Goal: Information Seeking & Learning: Learn about a topic

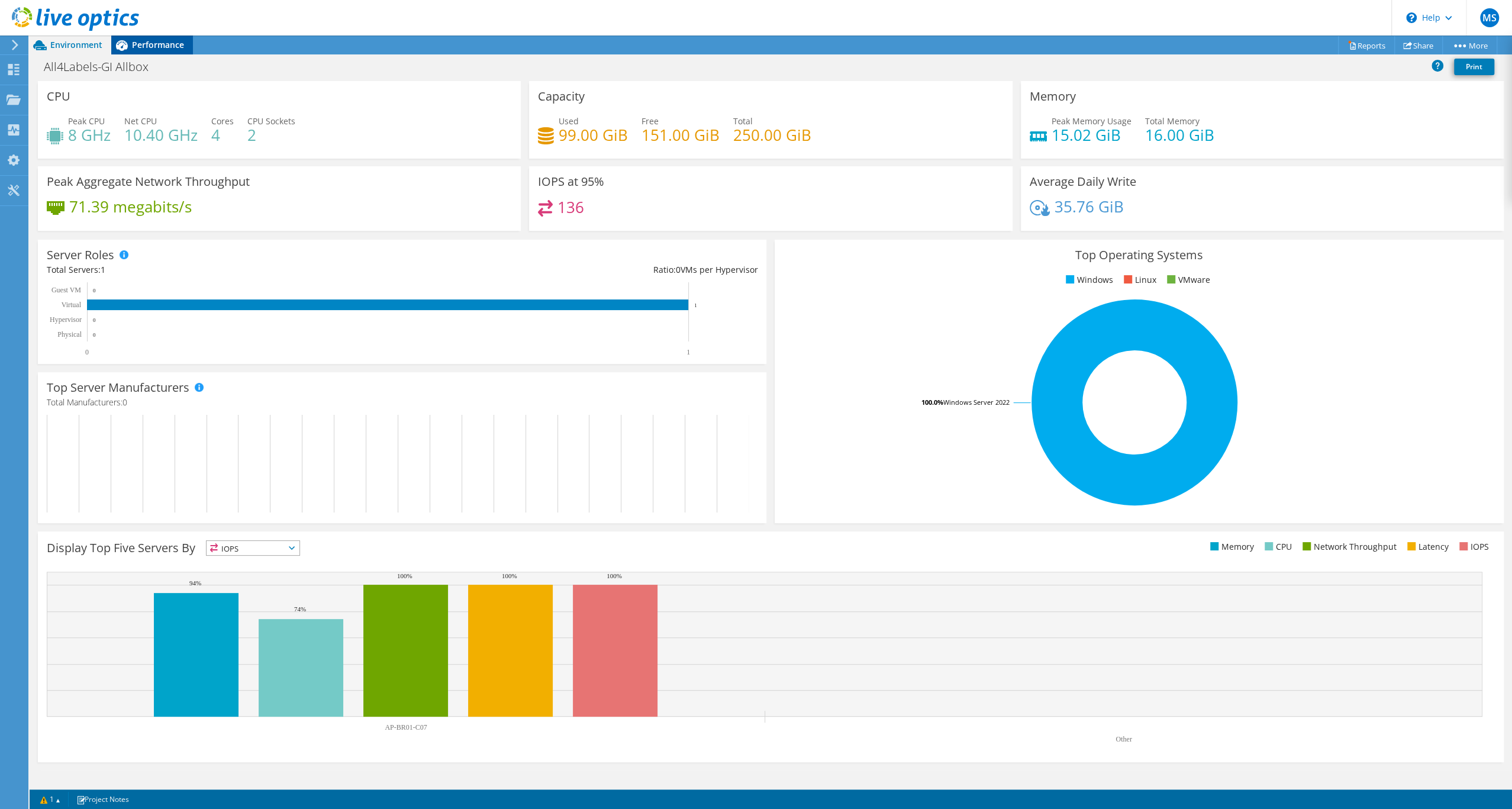
click at [150, 46] on span "Performance" at bounding box center [158, 44] width 52 height 11
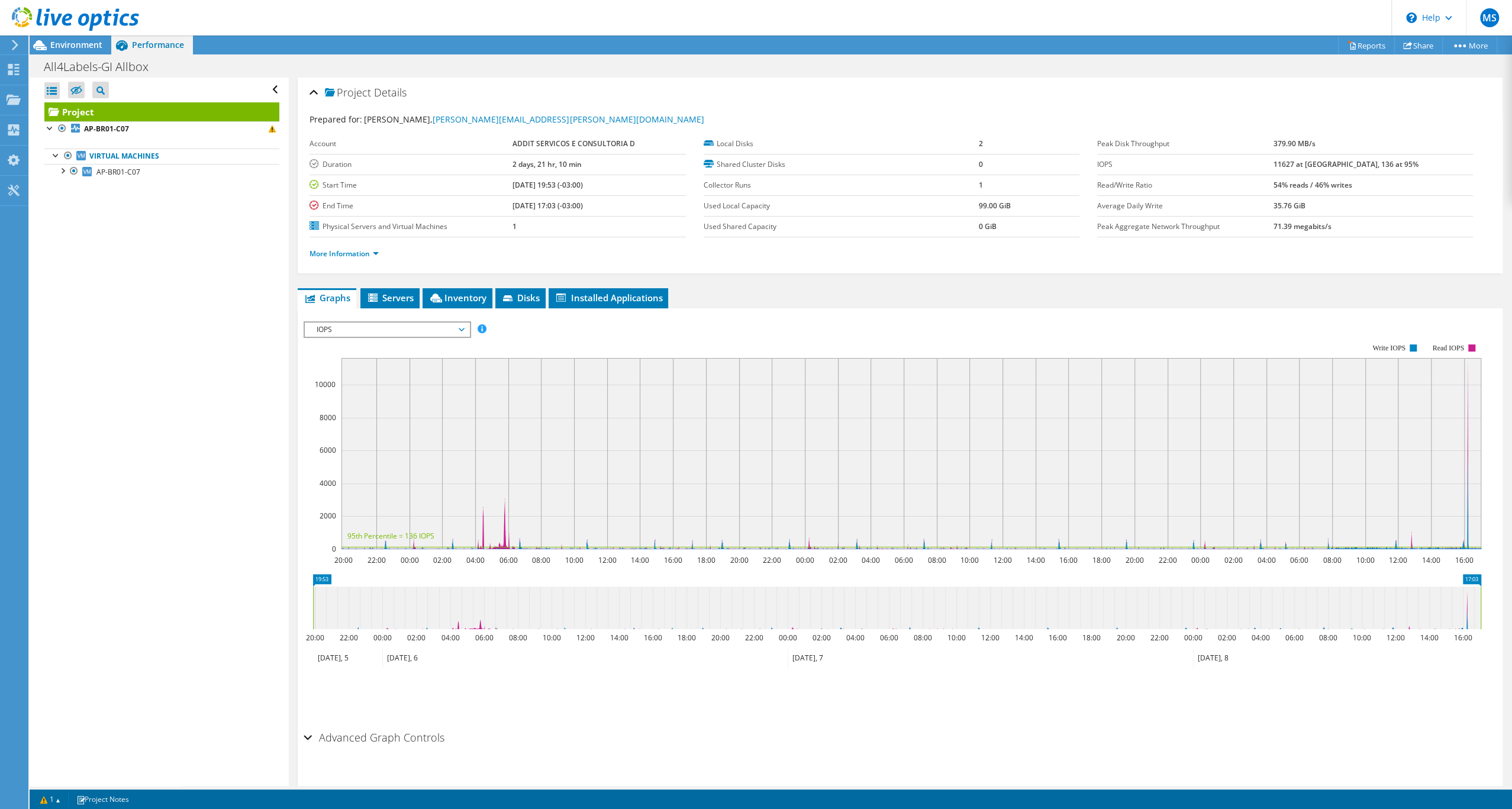
click at [424, 337] on span "IOPS" at bounding box center [386, 329] width 152 height 14
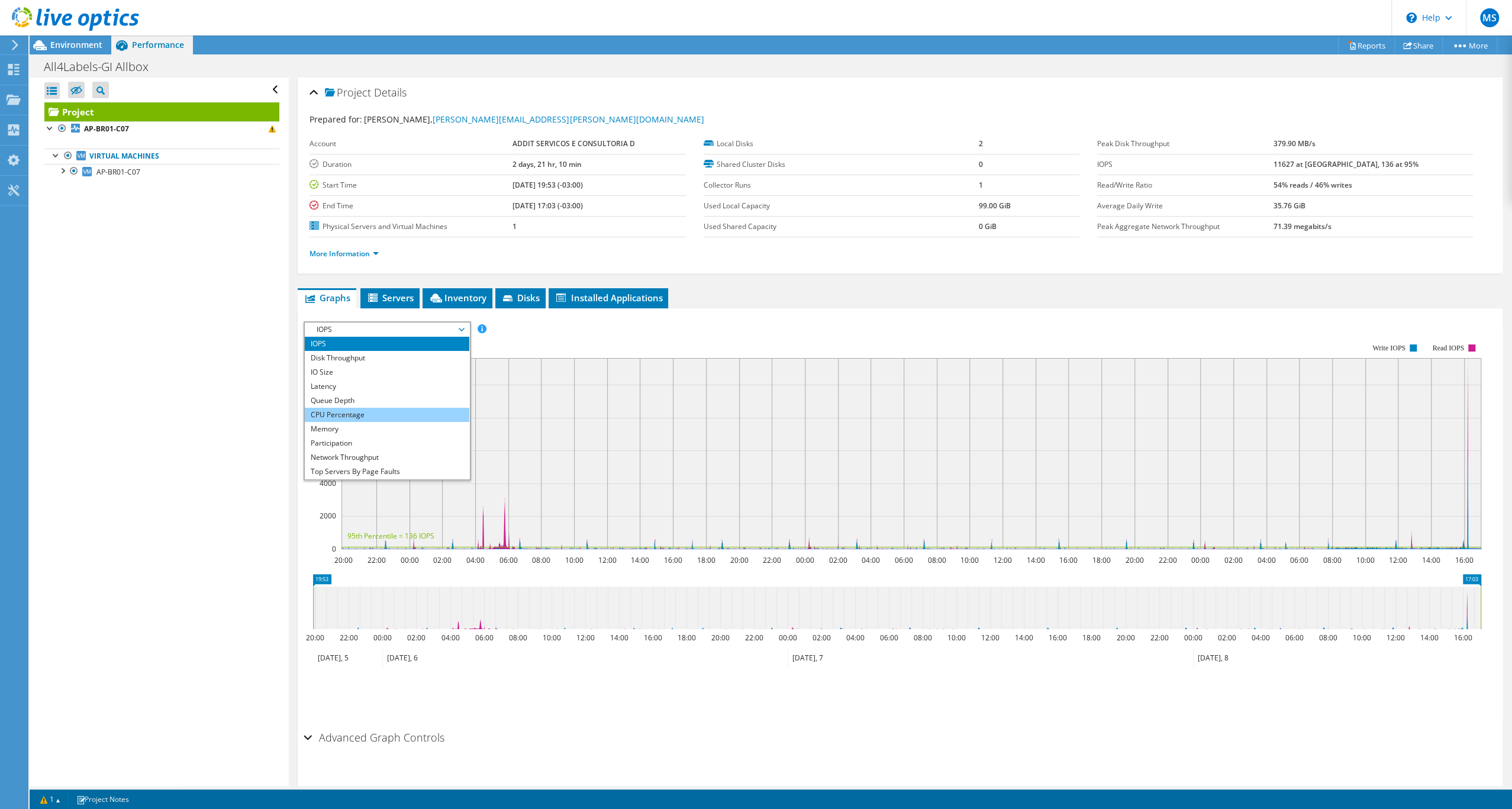
scroll to position [89, 0]
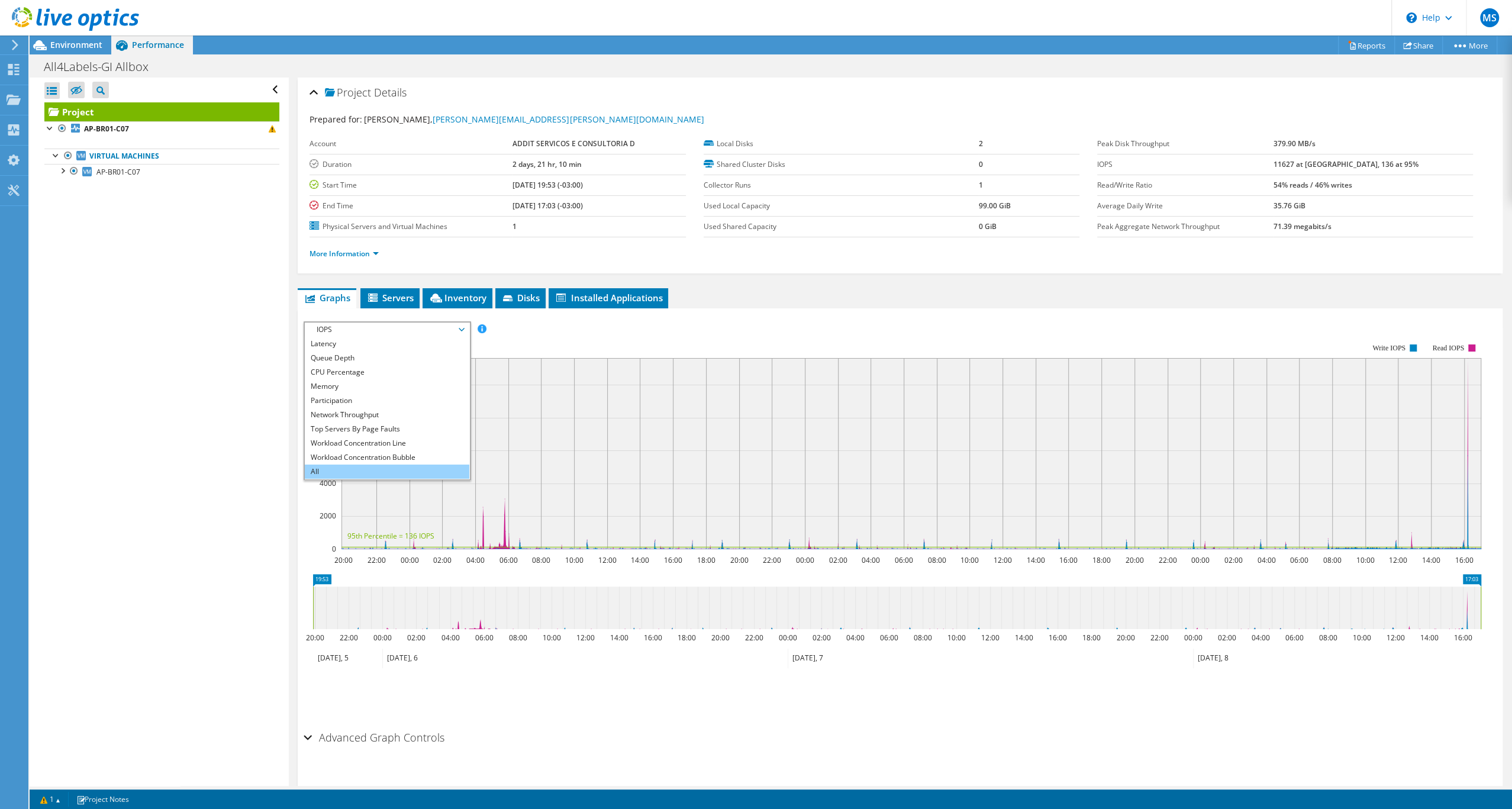
click at [363, 479] on li "All" at bounding box center [386, 472] width 164 height 14
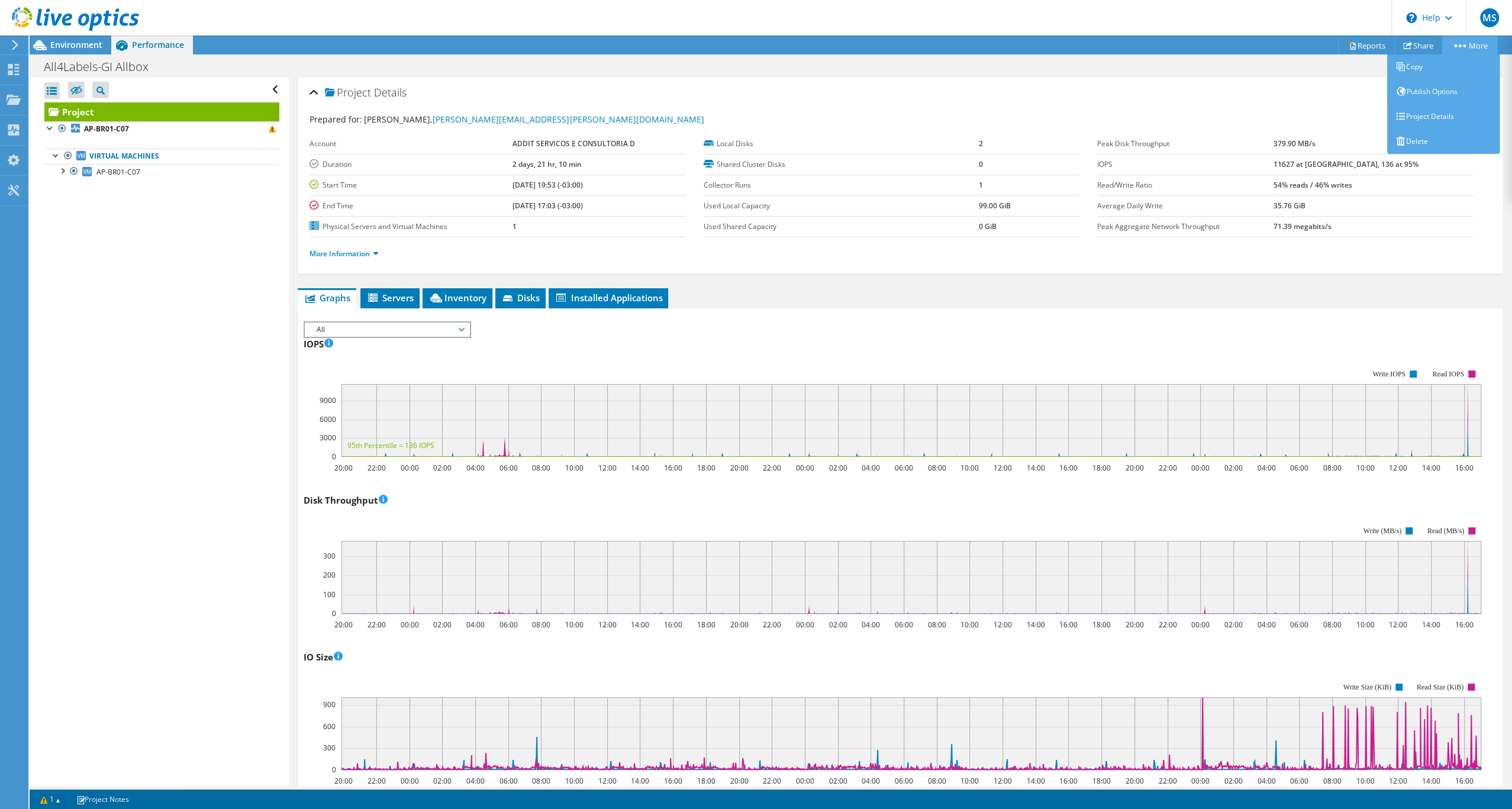
click at [1456, 42] on link "More" at bounding box center [1469, 45] width 55 height 18
click at [1325, 85] on div "Project Details Prepared for: Marcos Silva, marcos.silva@addit.com.br Account A…" at bounding box center [899, 175] width 1205 height 196
click at [1403, 46] on use at bounding box center [1407, 45] width 9 height 8
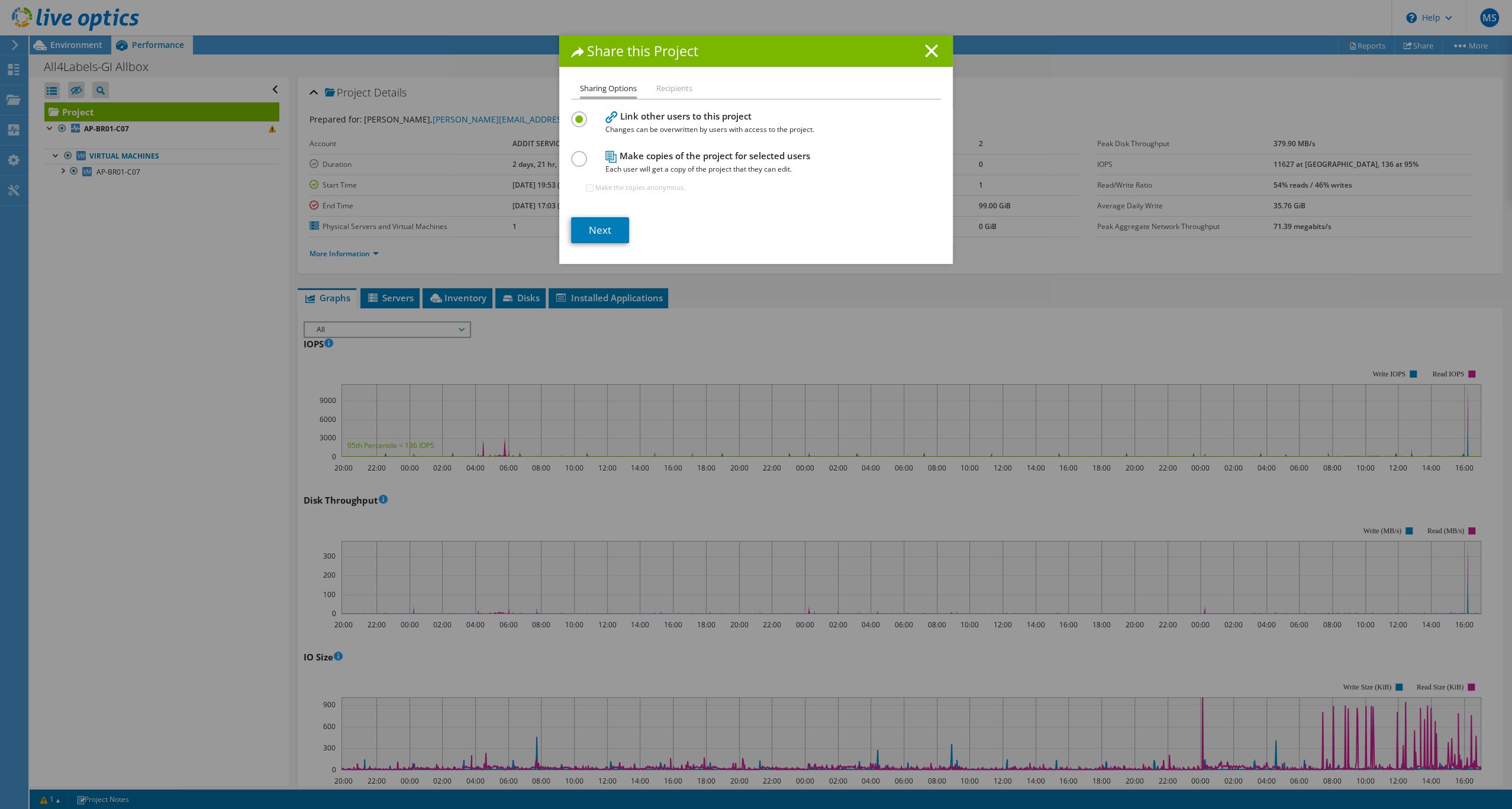
click at [680, 84] on li "Recipients" at bounding box center [674, 89] width 36 height 15
click at [934, 51] on icon at bounding box center [931, 50] width 13 height 13
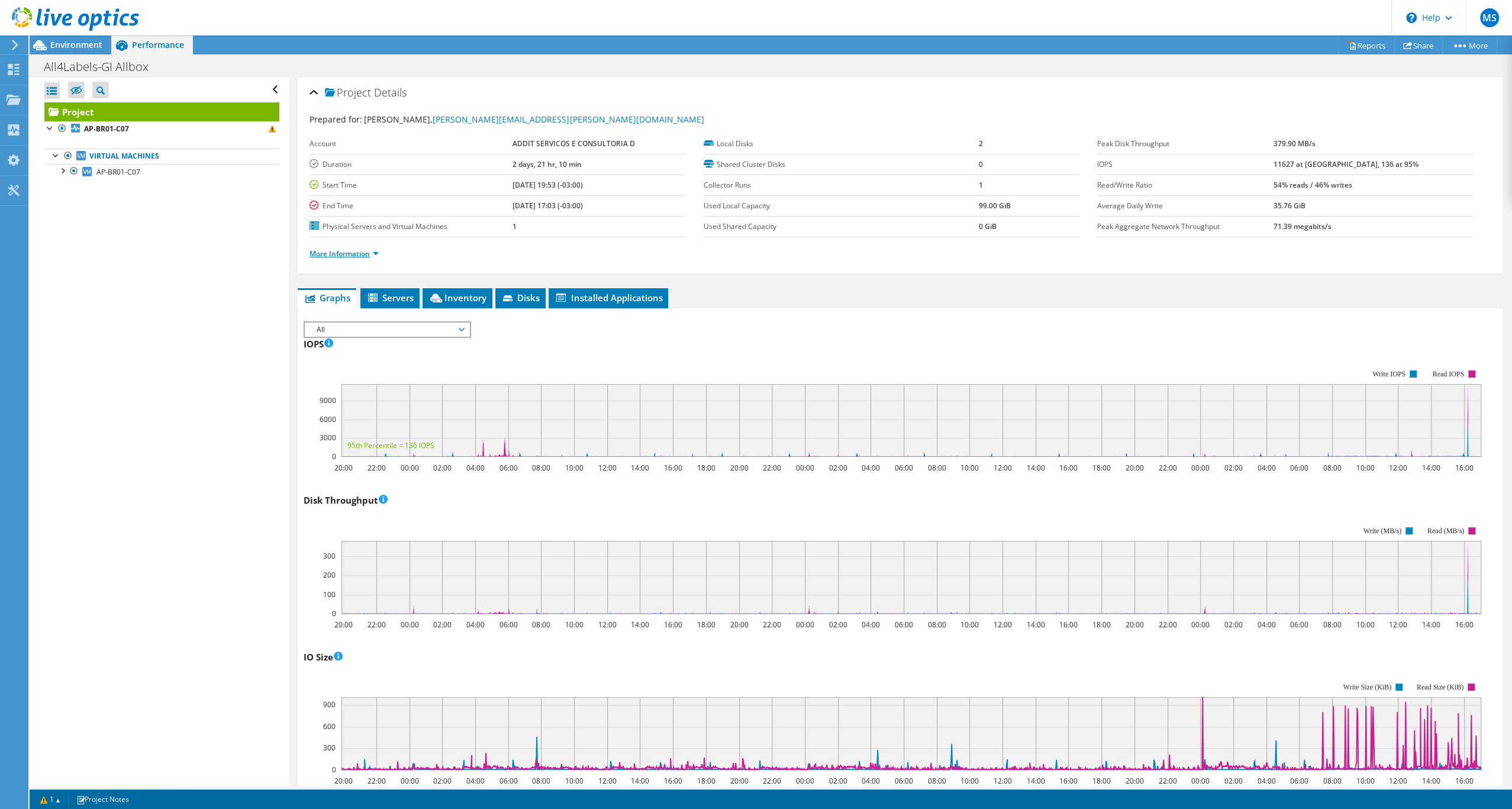
click at [378, 259] on link "More Information" at bounding box center [344, 253] width 70 height 10
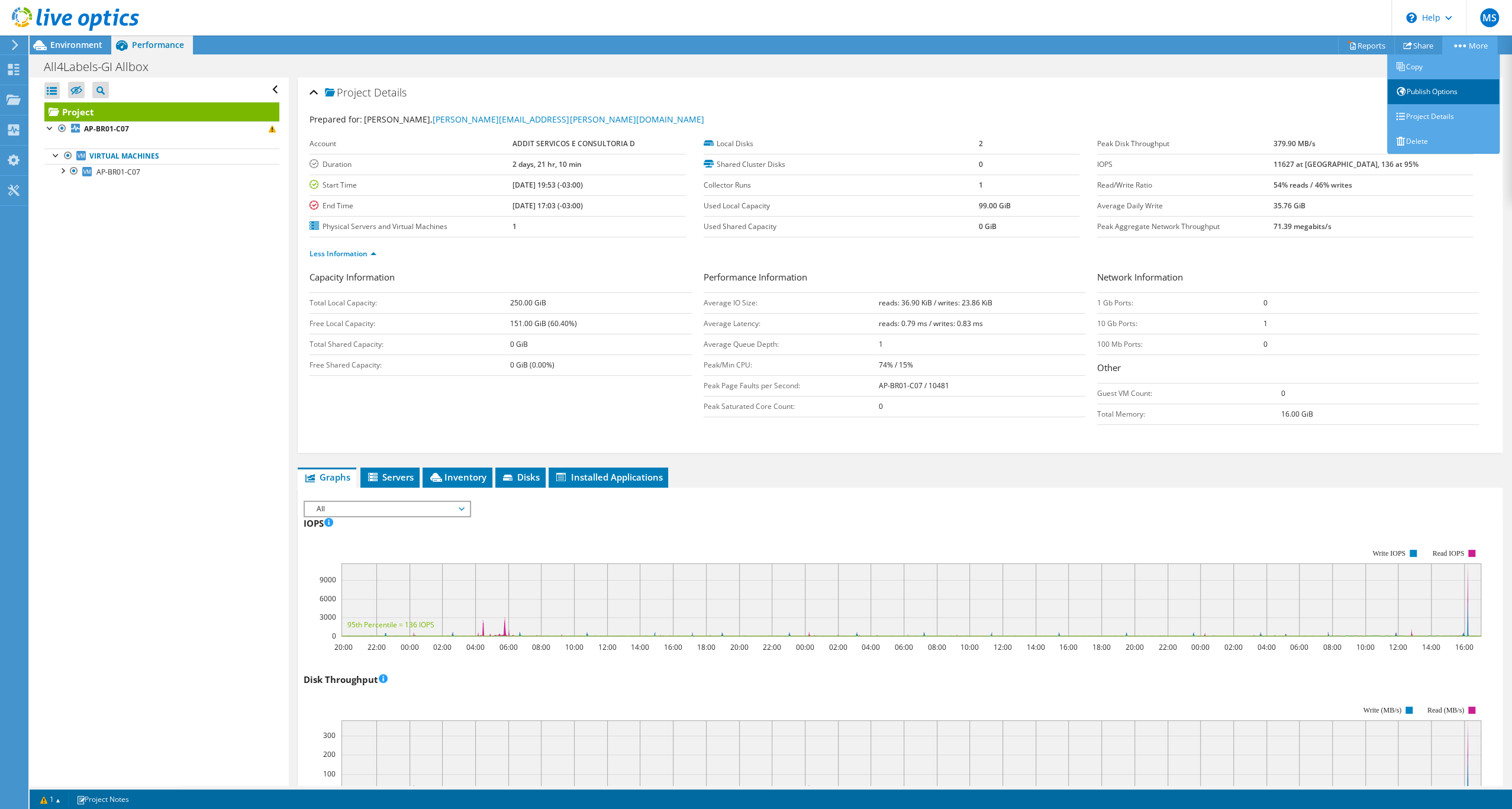
click at [1447, 96] on link "Publish Options" at bounding box center [1443, 92] width 113 height 25
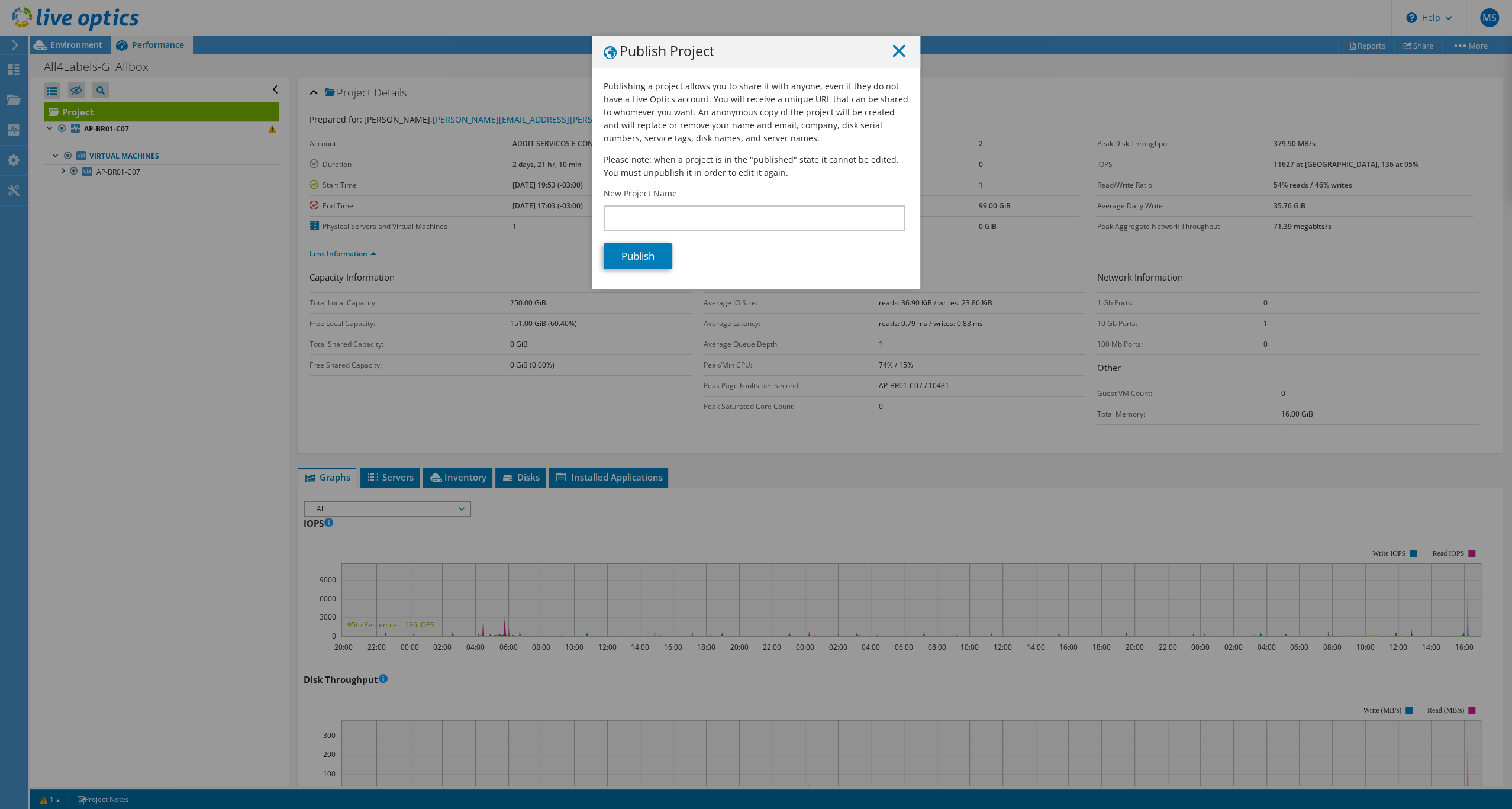
click at [896, 48] on icon at bounding box center [899, 50] width 13 height 13
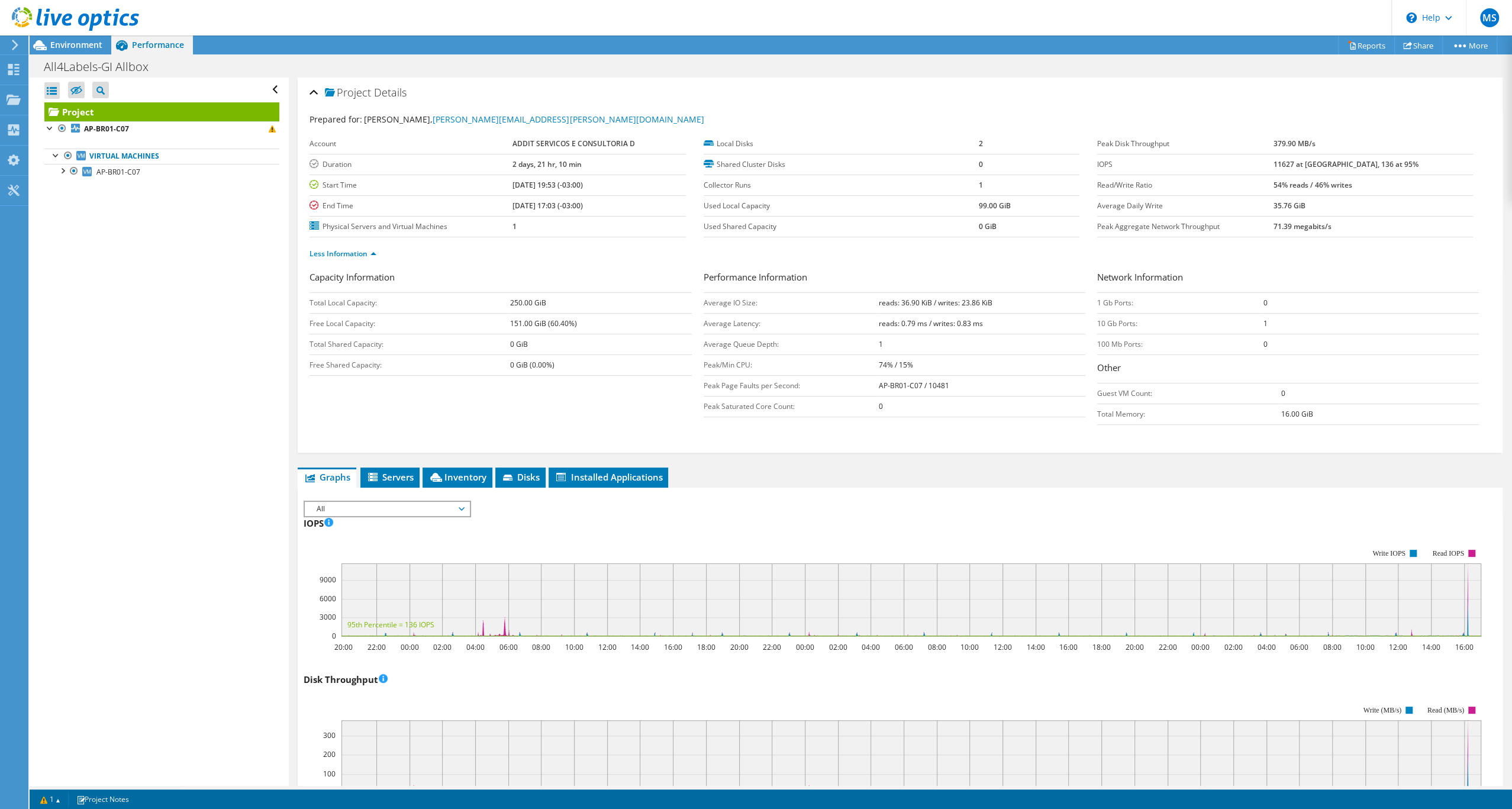
click at [267, 98] on div "Open All Close All Hide Excluded Nodes Project Tree Filter" at bounding box center [161, 90] width 235 height 25
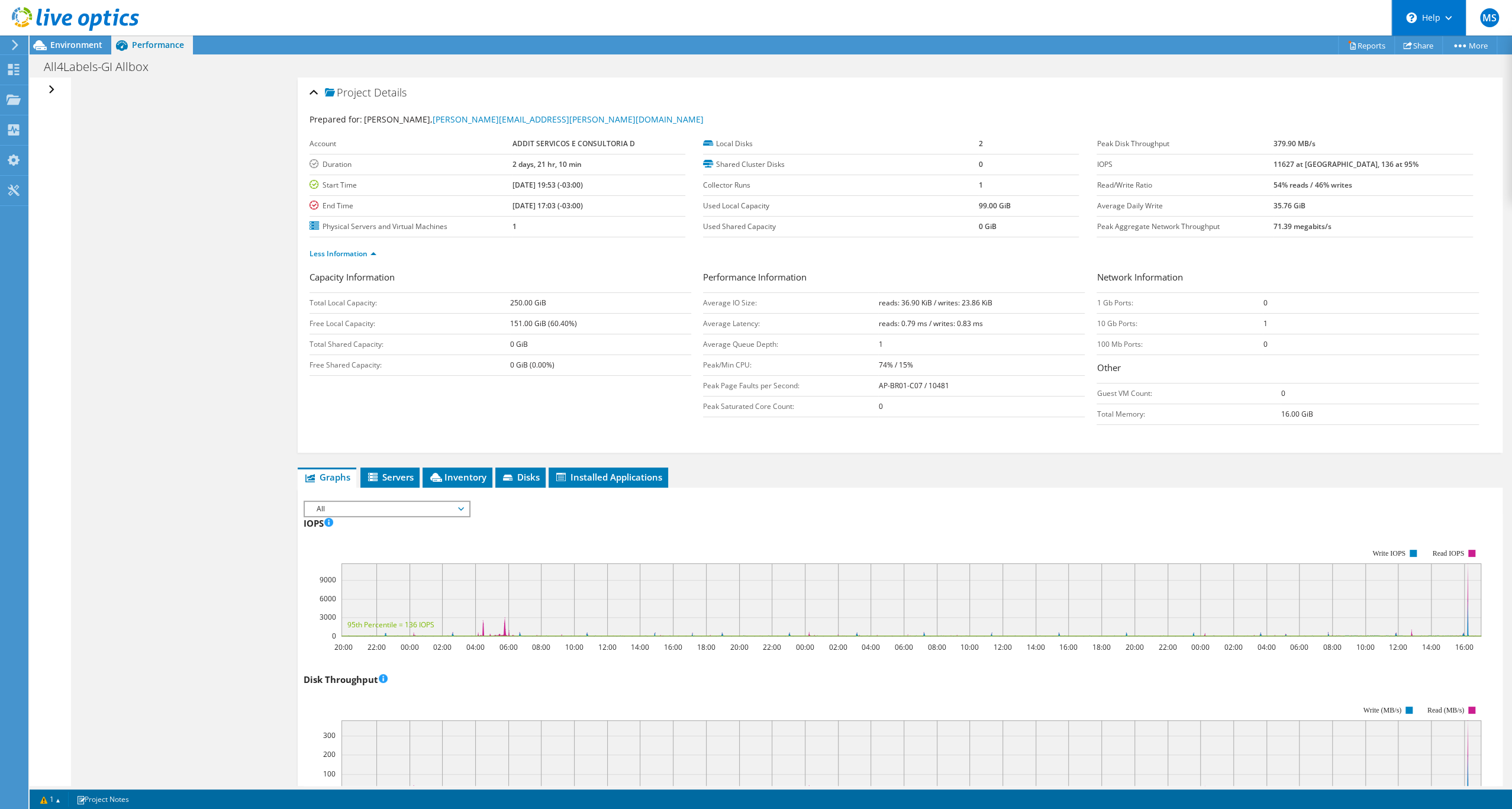
click at [1447, 19] on use at bounding box center [1448, 18] width 6 height 4
click at [1447, 18] on use at bounding box center [1448, 18] width 6 height 4
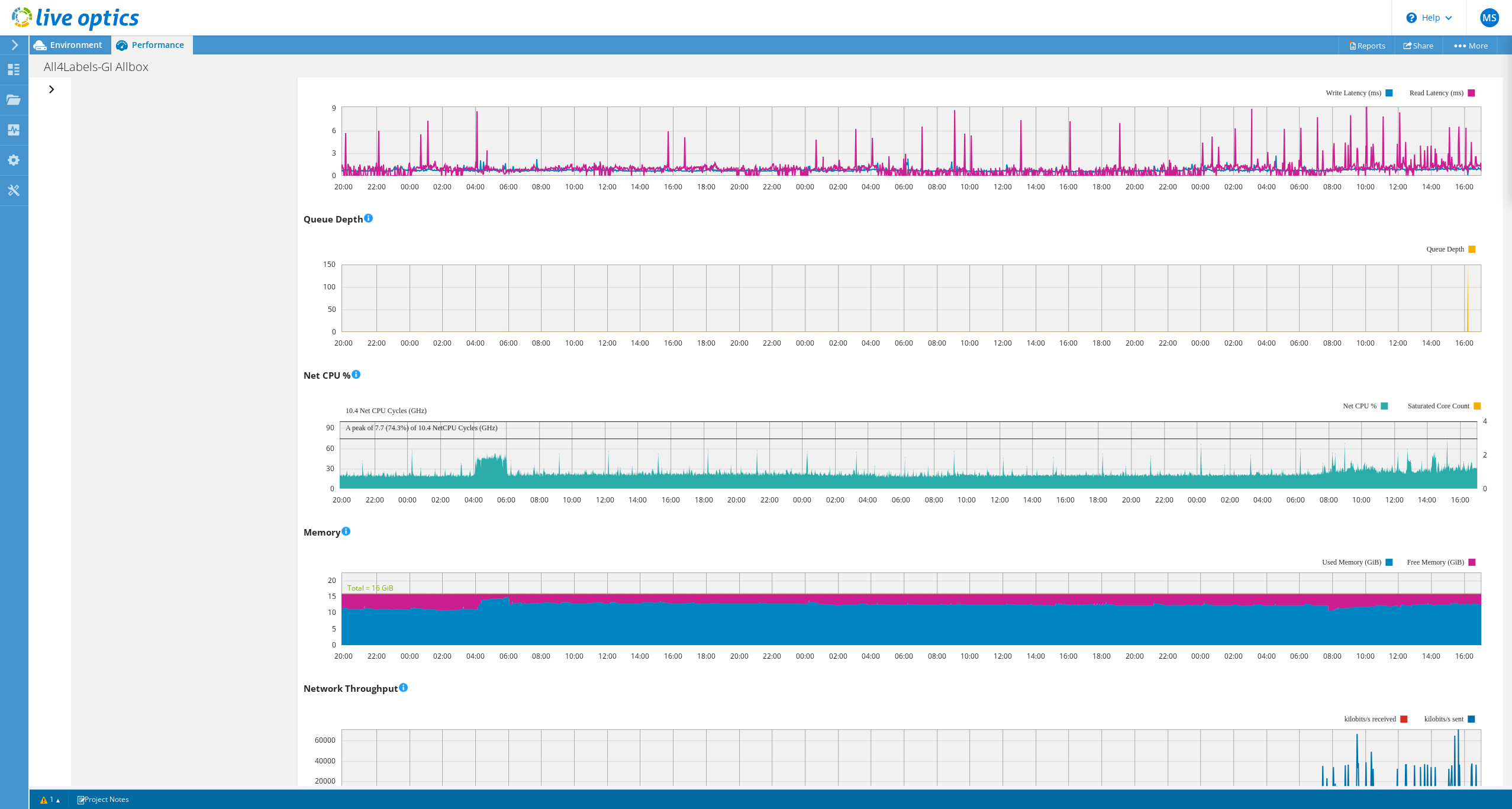
scroll to position [1509, 0]
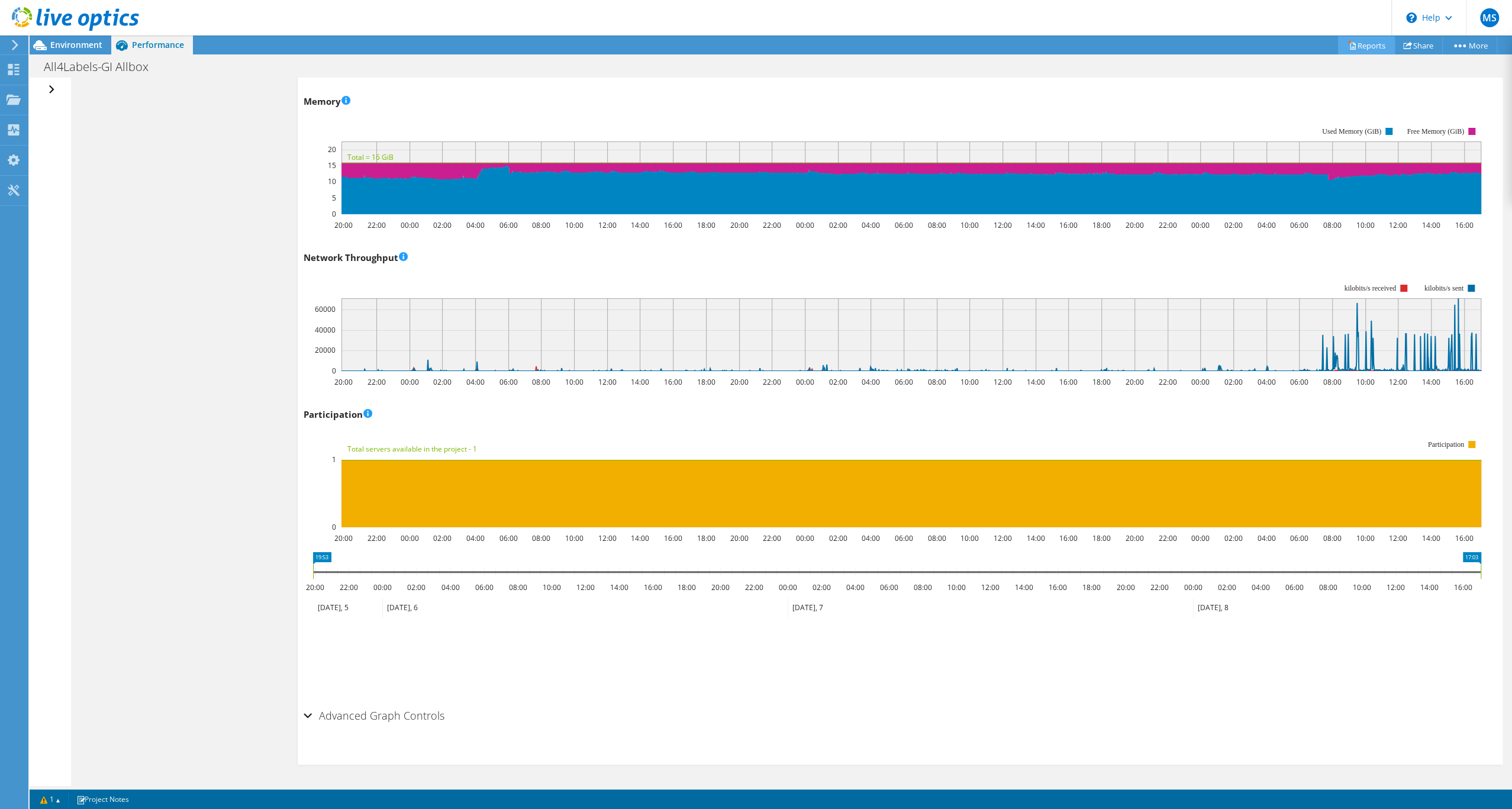
click at [1364, 50] on link "Reports" at bounding box center [1366, 45] width 57 height 18
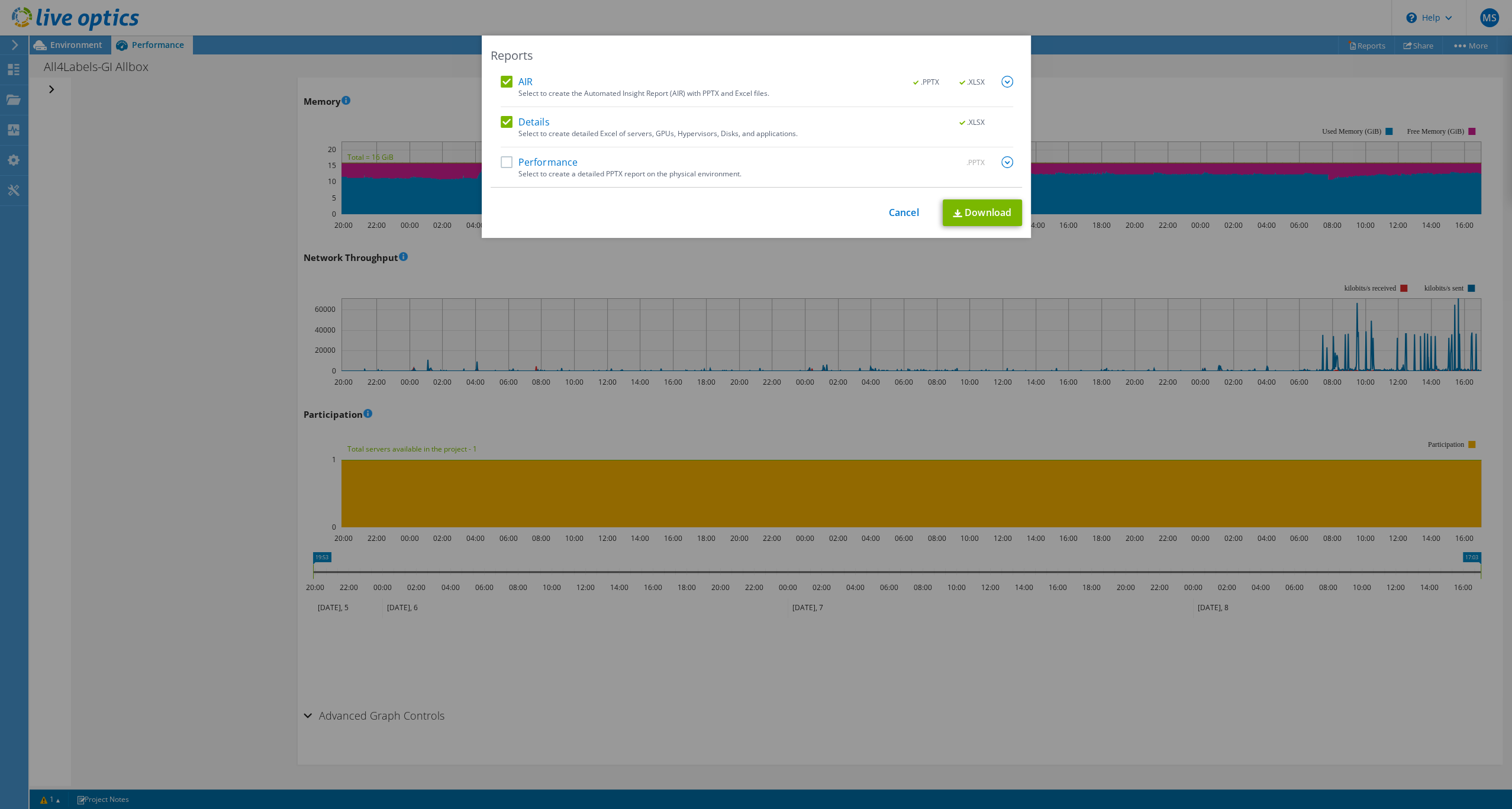
click at [508, 162] on label "Performance" at bounding box center [539, 161] width 77 height 11
click at [0, 0] on input "Performance" at bounding box center [0, 0] width 0 height 0
click at [1001, 80] on img at bounding box center [1006, 81] width 11 height 11
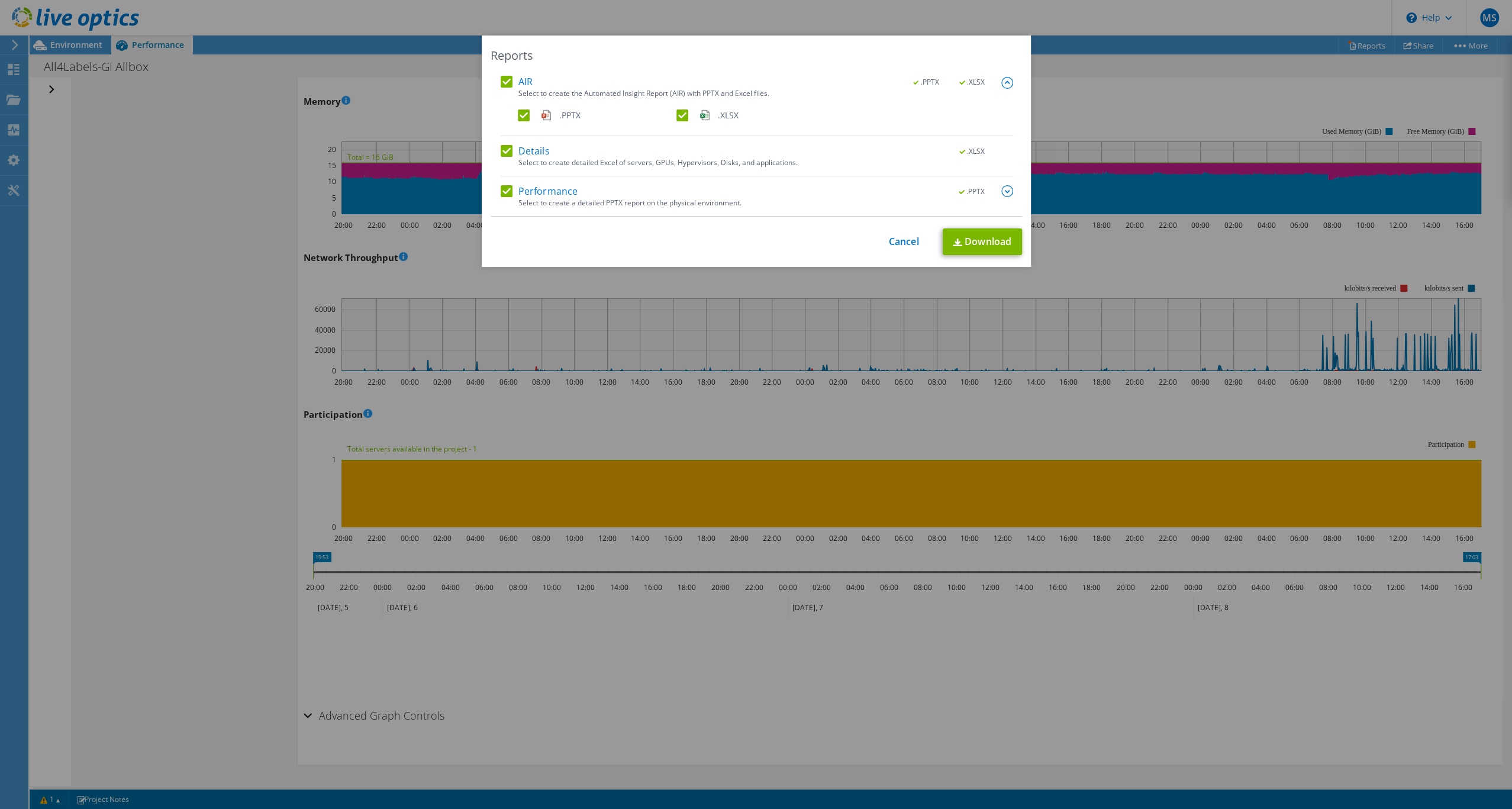
click at [1002, 190] on img at bounding box center [1006, 190] width 11 height 11
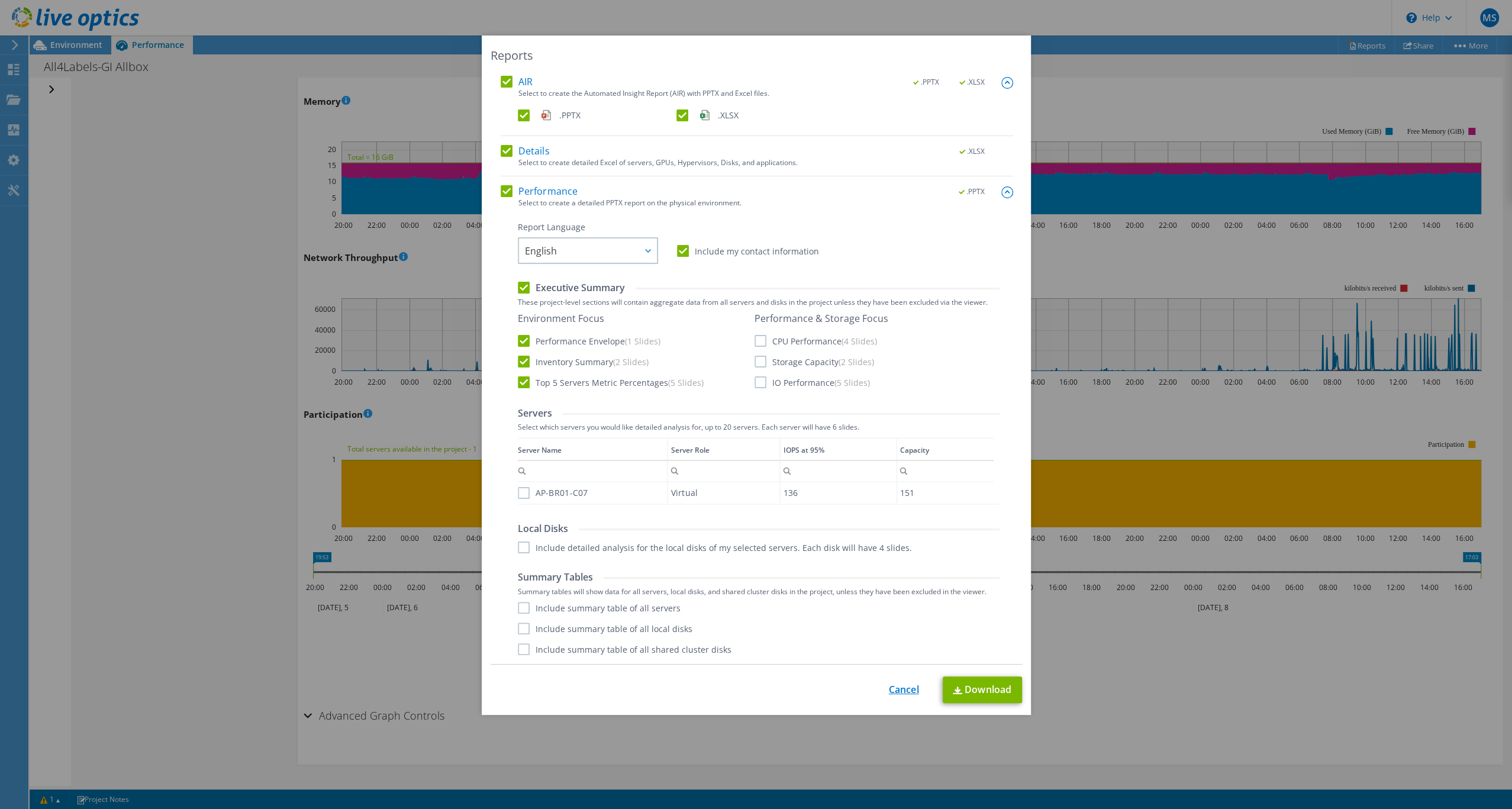
click at [901, 688] on link "Cancel" at bounding box center [904, 689] width 30 height 11
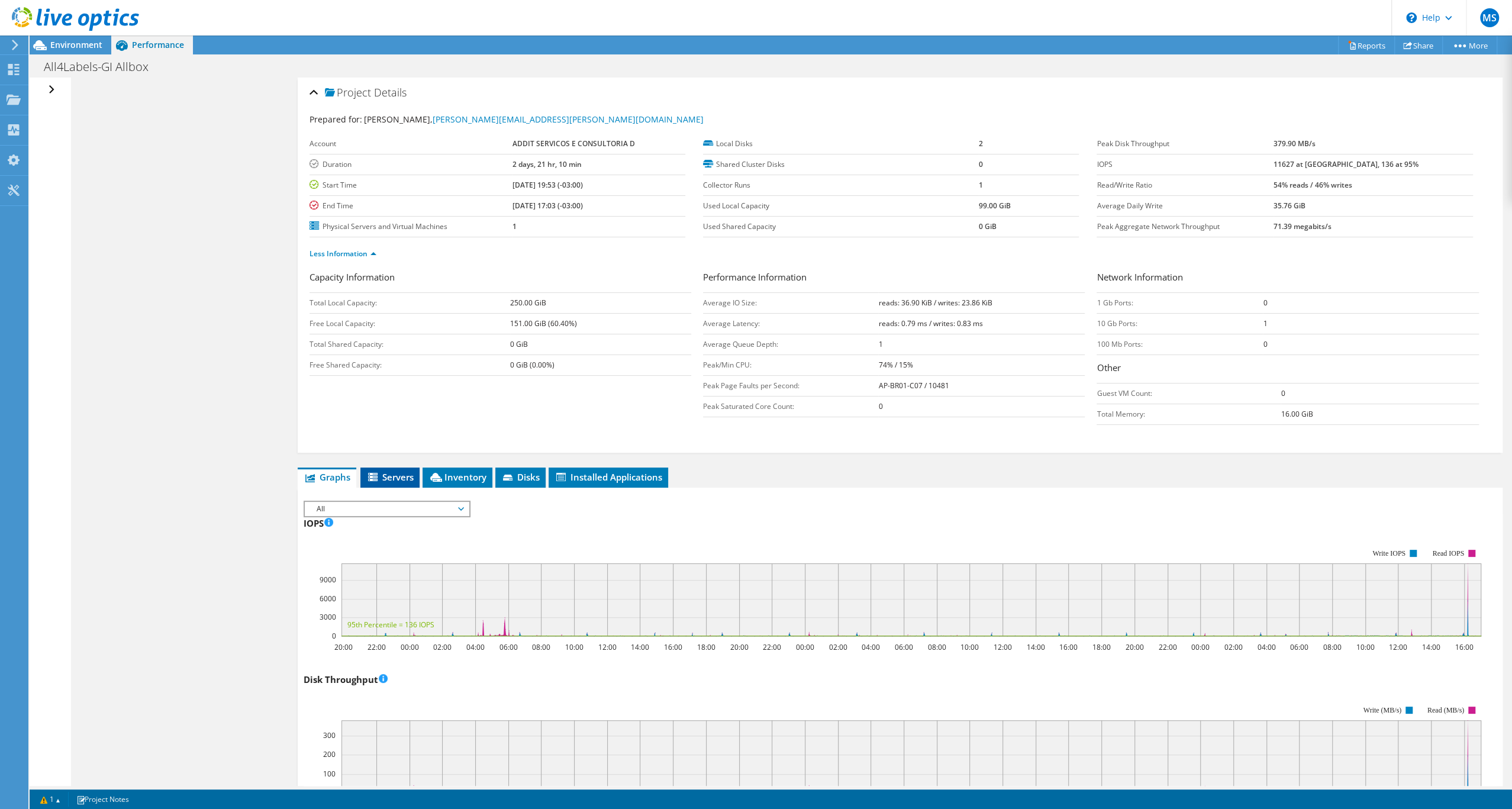
click at [405, 483] on span "Servers" at bounding box center [390, 476] width 48 height 11
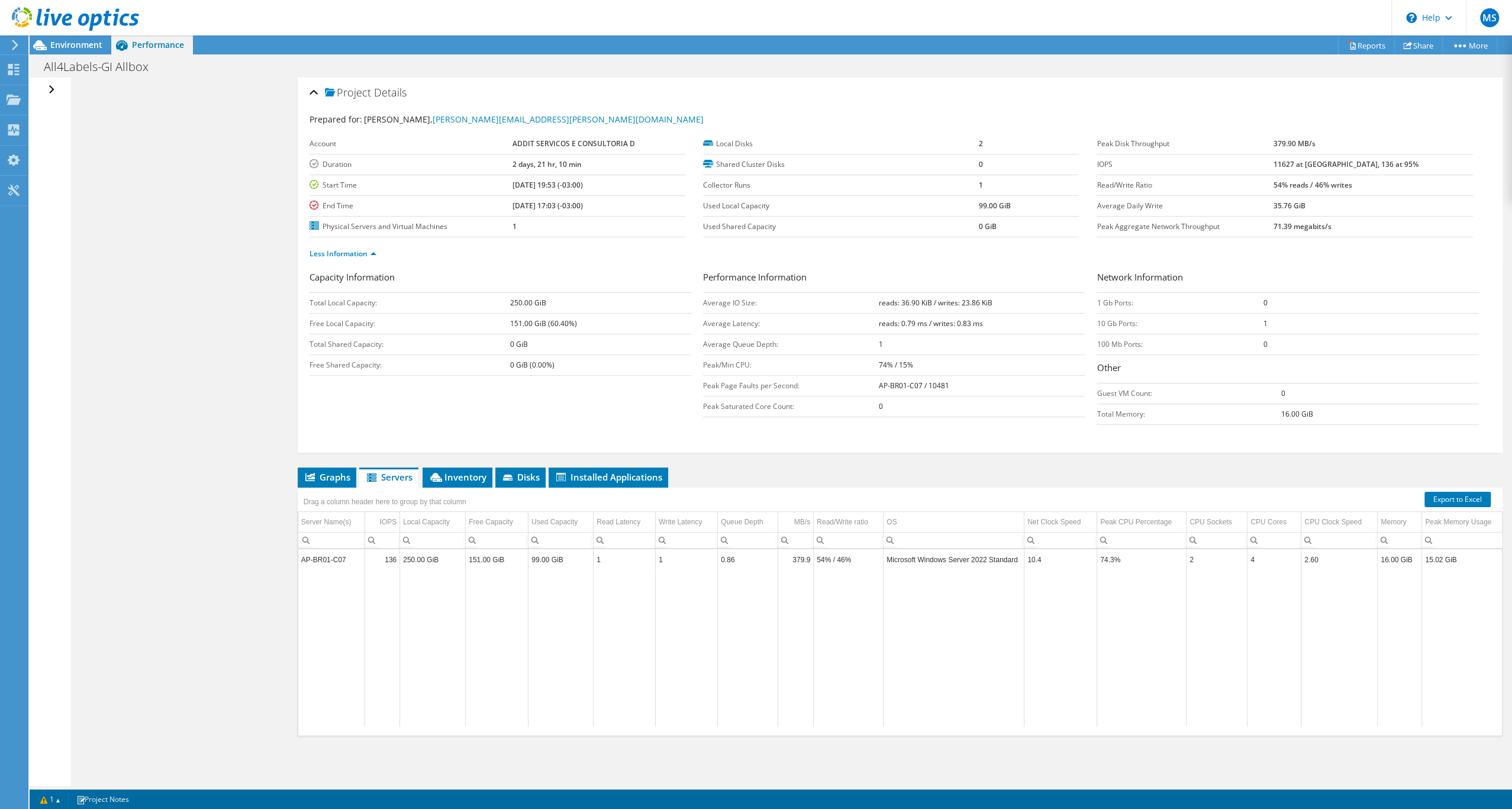
scroll to position [54, 0]
click at [478, 483] on span "Inventory" at bounding box center [458, 476] width 58 height 11
click at [337, 477] on li "Graphs" at bounding box center [327, 477] width 59 height 20
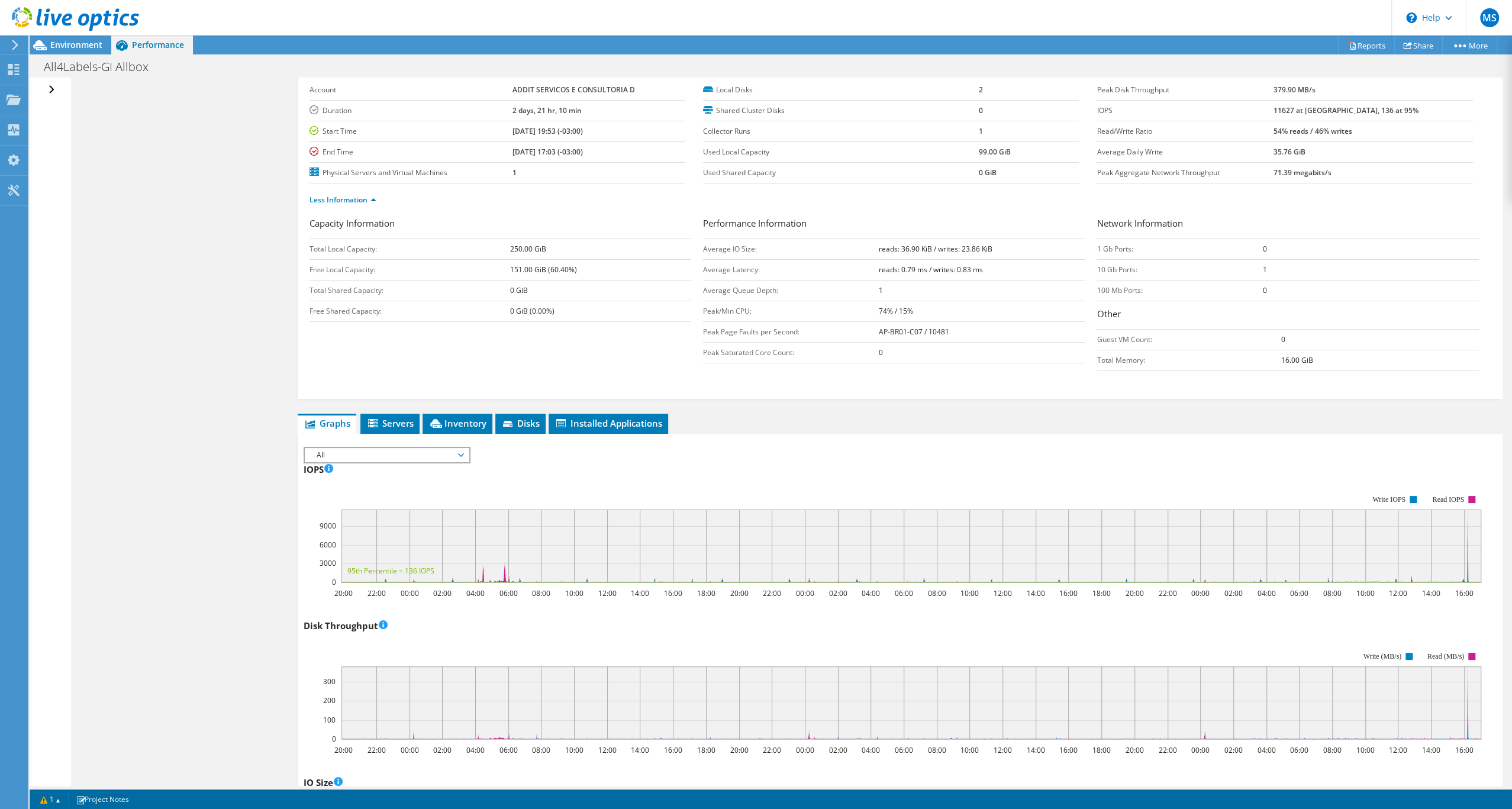
scroll to position [0, 0]
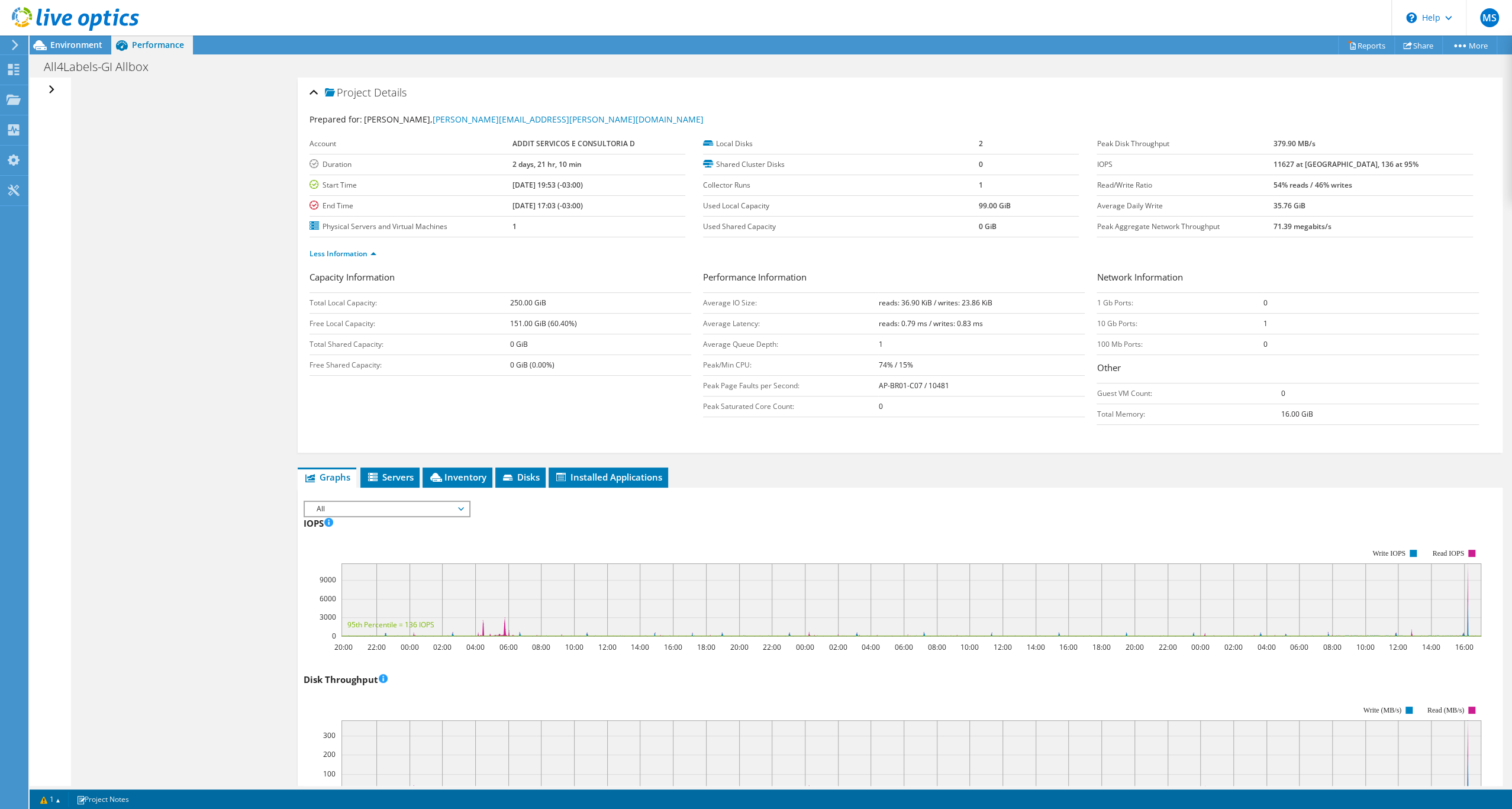
click at [74, 415] on div "Open All Close All Hide Excluded Nodes Project Tree Filter" at bounding box center [771, 431] width 1482 height 709
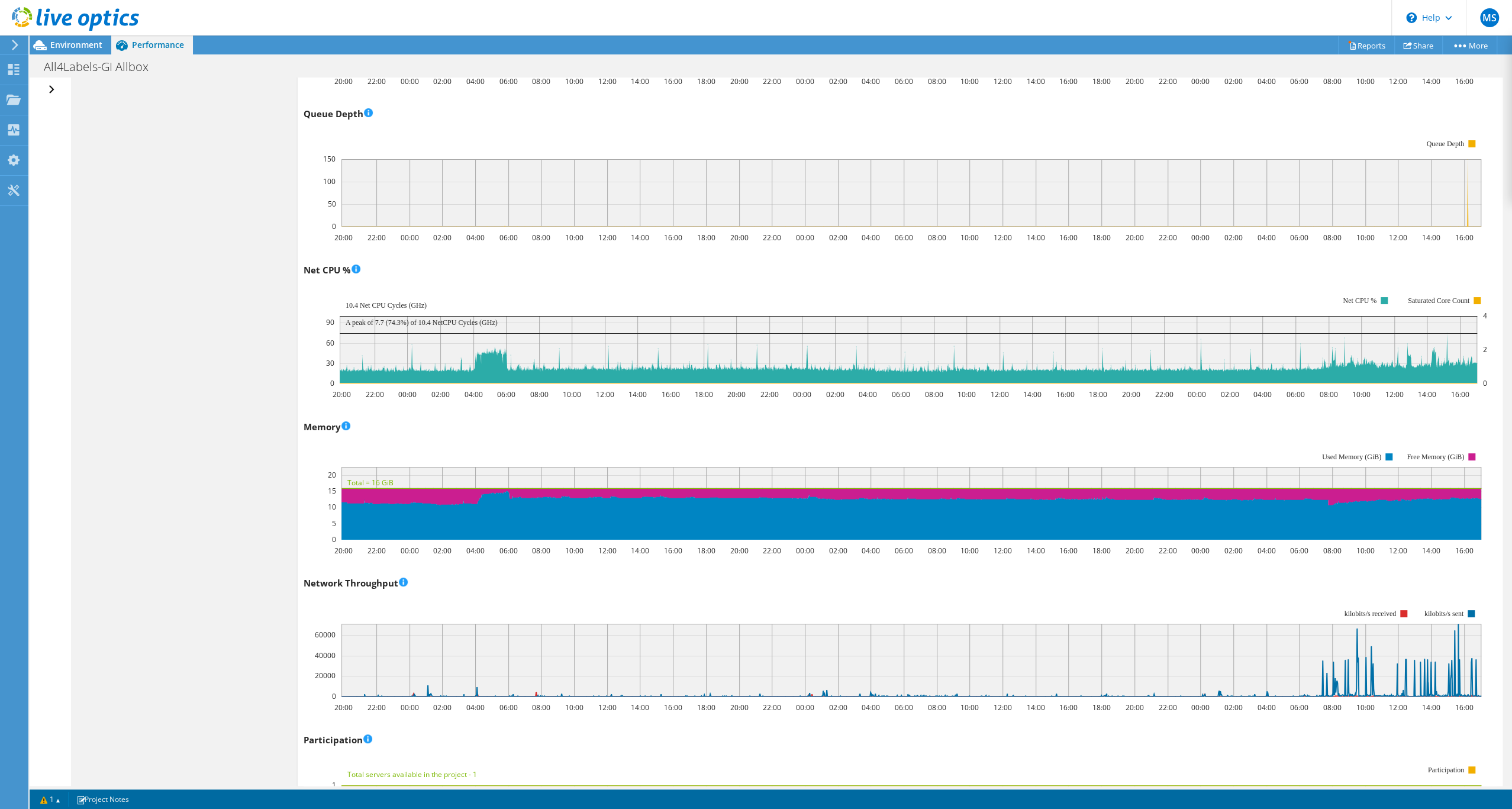
scroll to position [1080, 0]
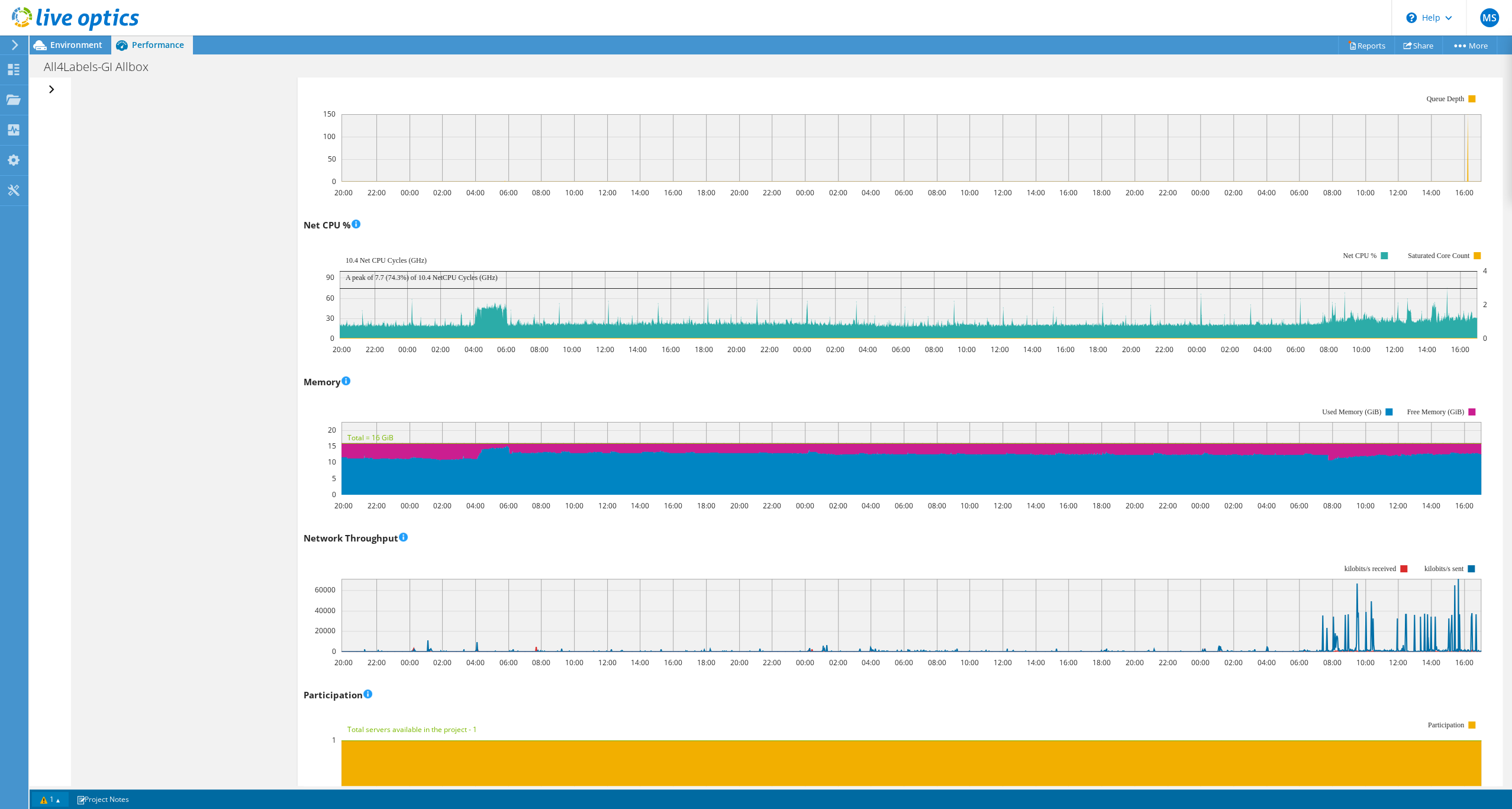
click at [59, 799] on link "1" at bounding box center [50, 798] width 37 height 15
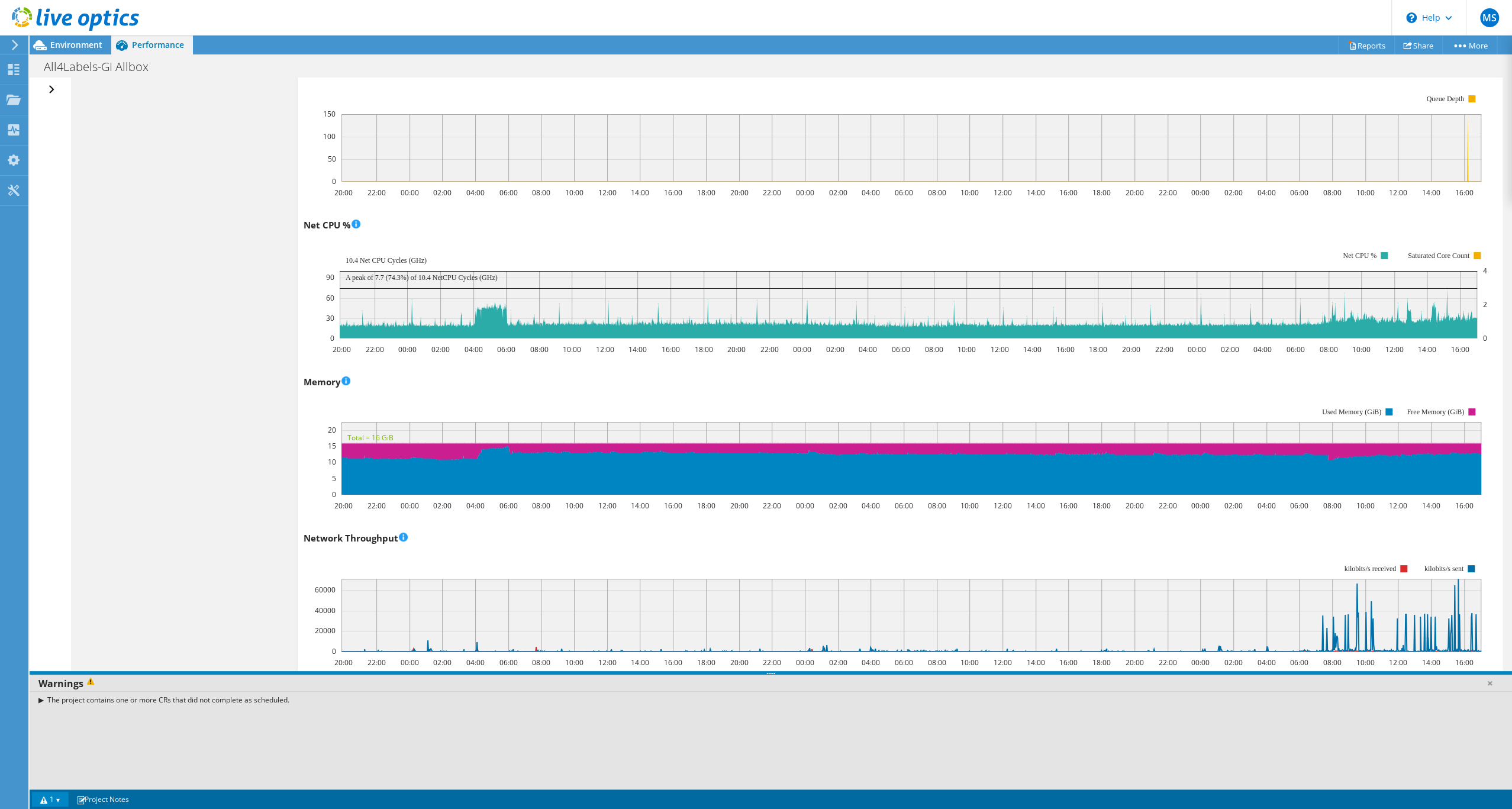
drag, startPoint x: 230, startPoint y: 702, endPoint x: 181, endPoint y: 702, distance: 49.0
click at [230, 702] on div "The project contains one or more CRs that did not complete as scheduled." at bounding box center [771, 699] width 1482 height 17
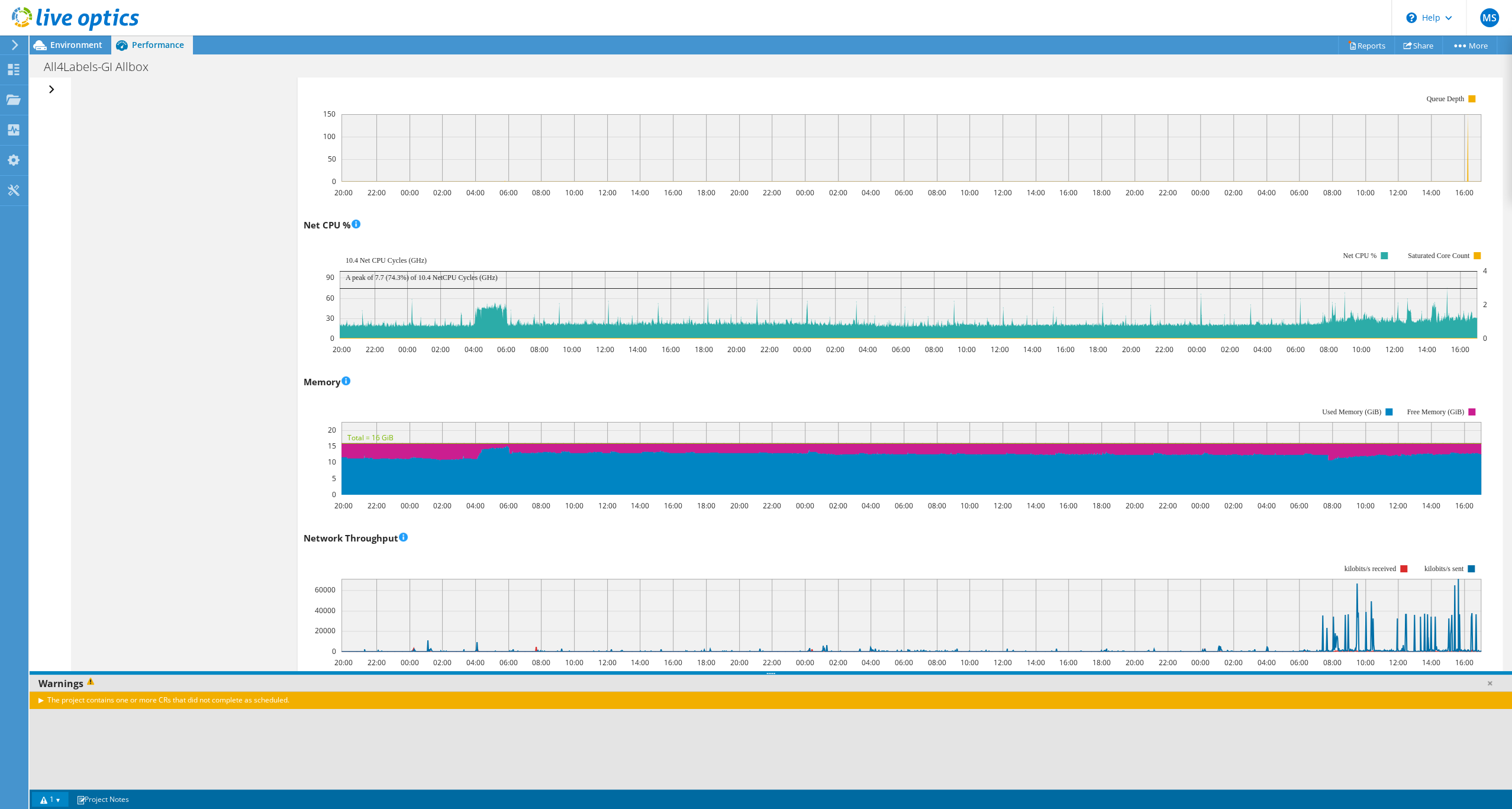
click at [47, 700] on div "The project contains one or more CRs that did not complete as scheduled." at bounding box center [771, 699] width 1482 height 17
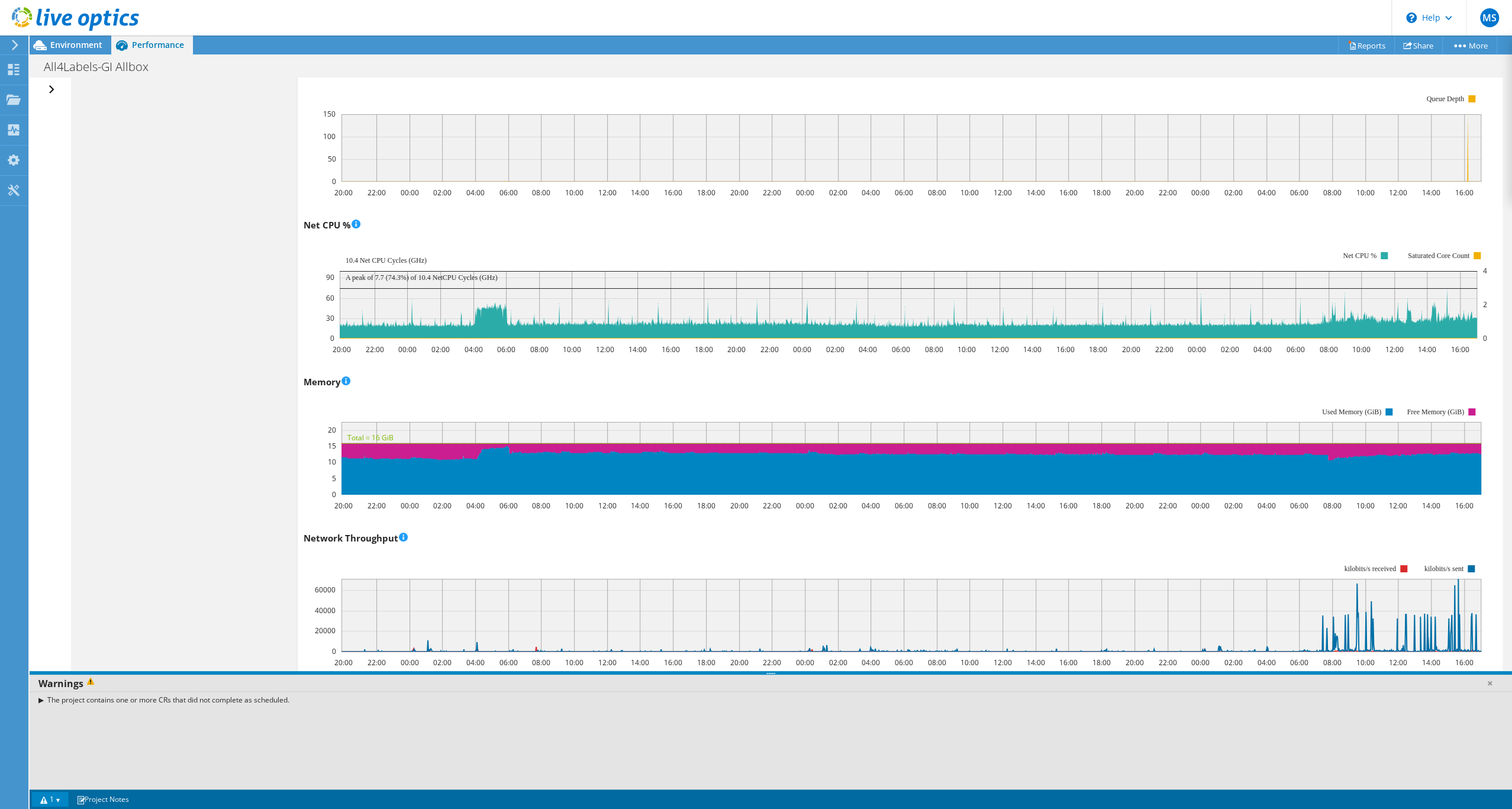
click at [48, 801] on link "1" at bounding box center [50, 798] width 37 height 15
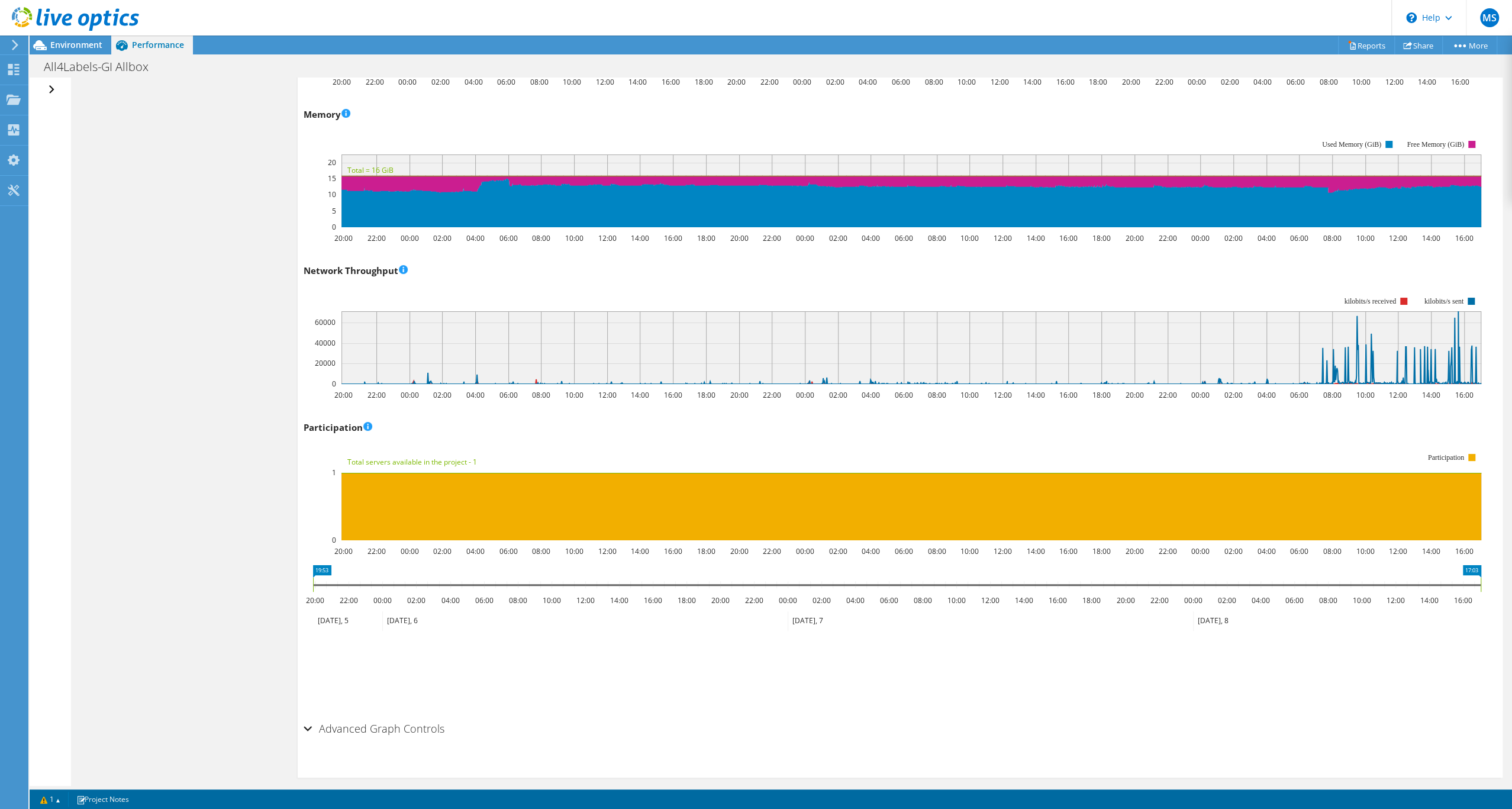
scroll to position [1509, 0]
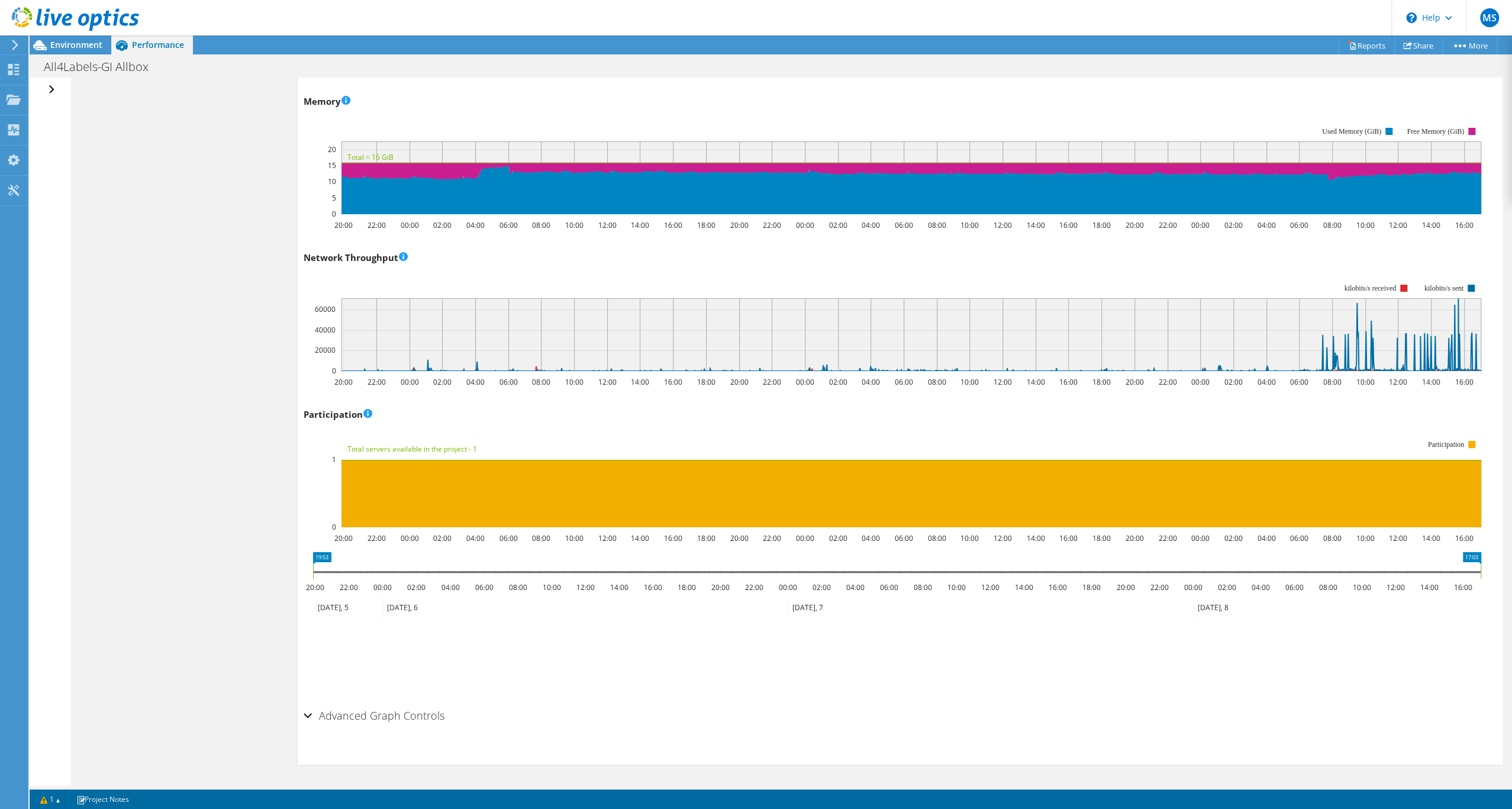
click at [399, 727] on h2 "Advanced Graph Controls" at bounding box center [374, 715] width 141 height 24
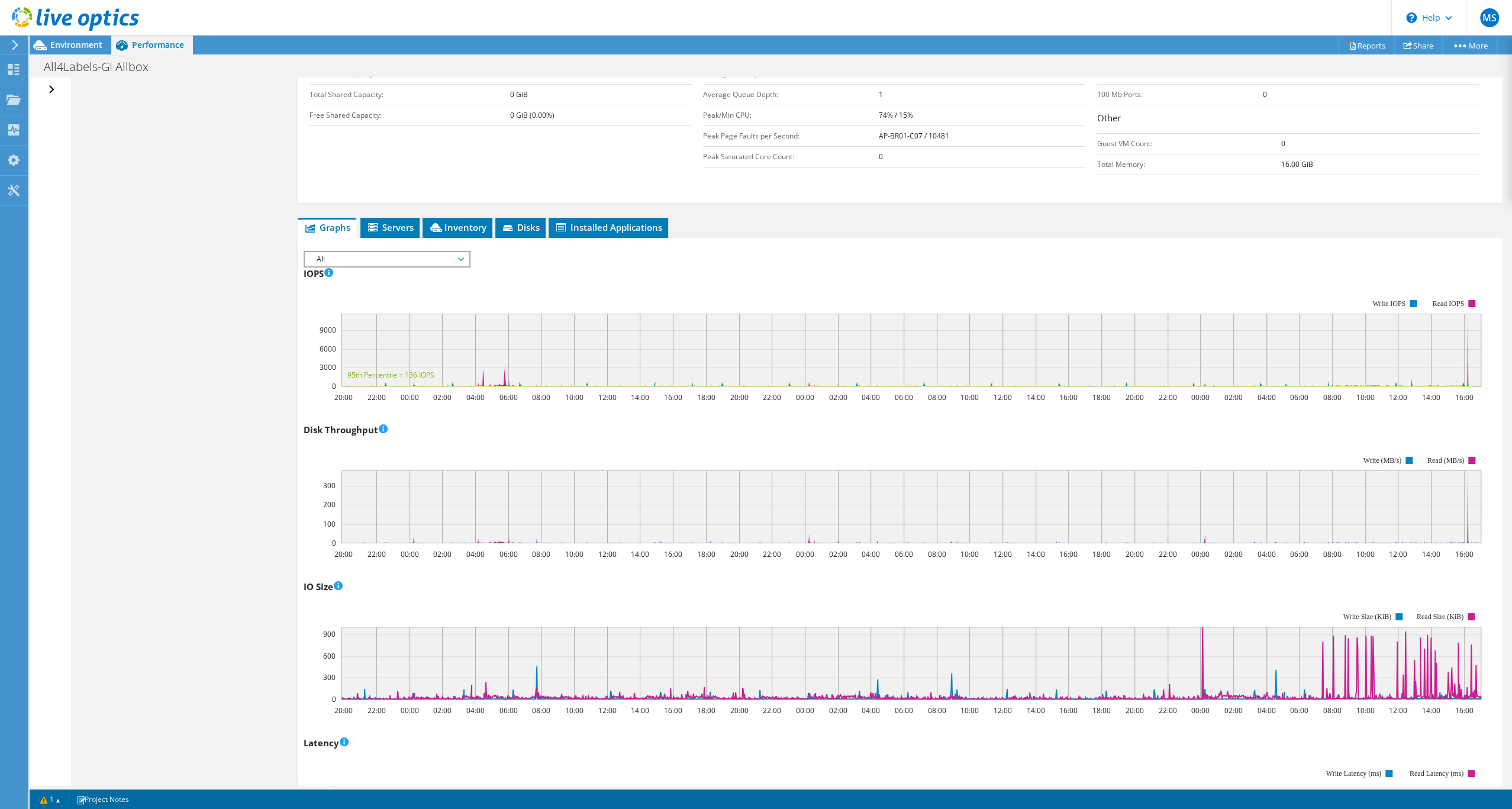
scroll to position [0, 0]
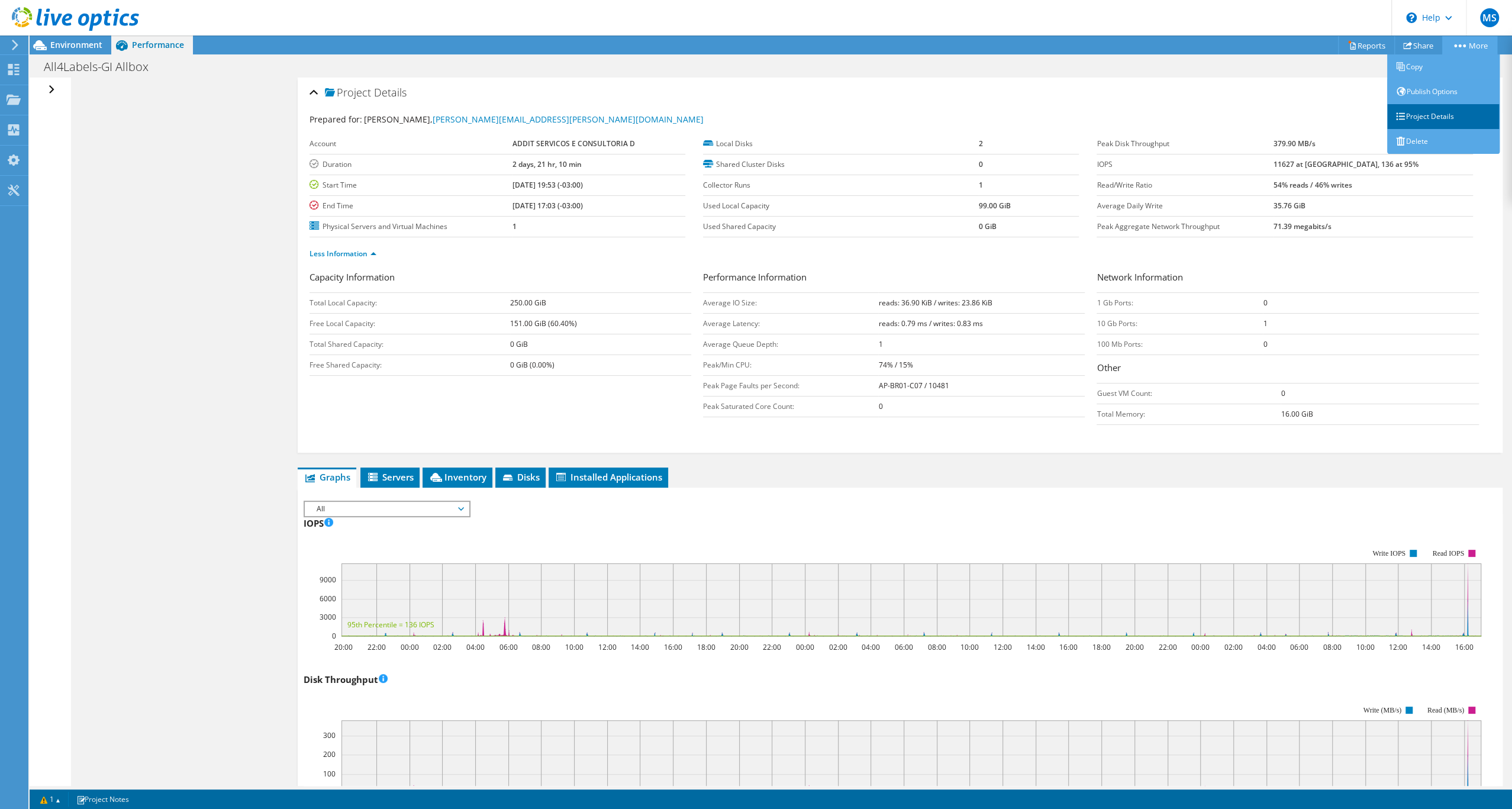
click at [1438, 126] on link "Project Details" at bounding box center [1443, 116] width 113 height 25
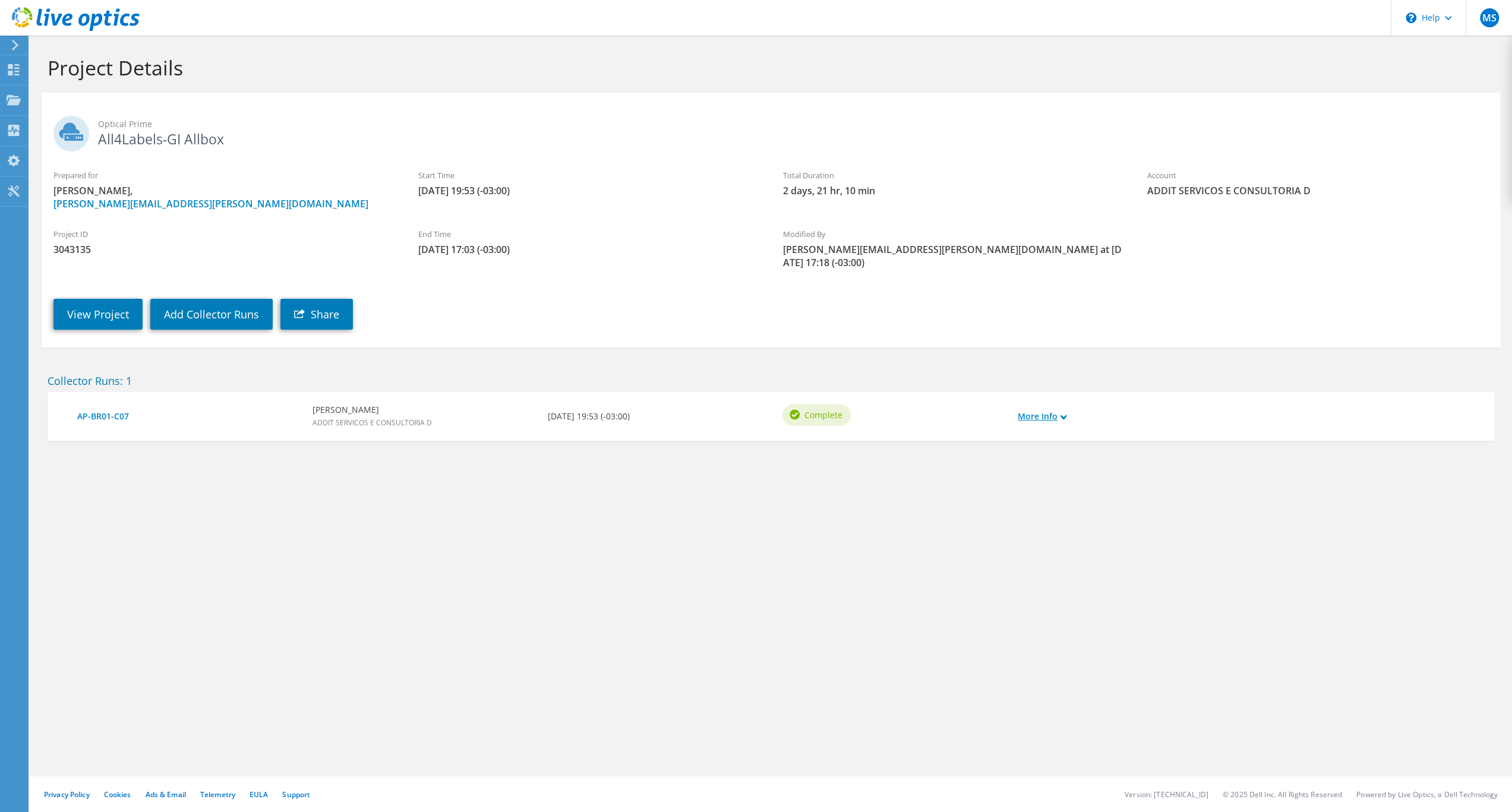
click at [1043, 423] on link "More Info" at bounding box center [1042, 416] width 49 height 13
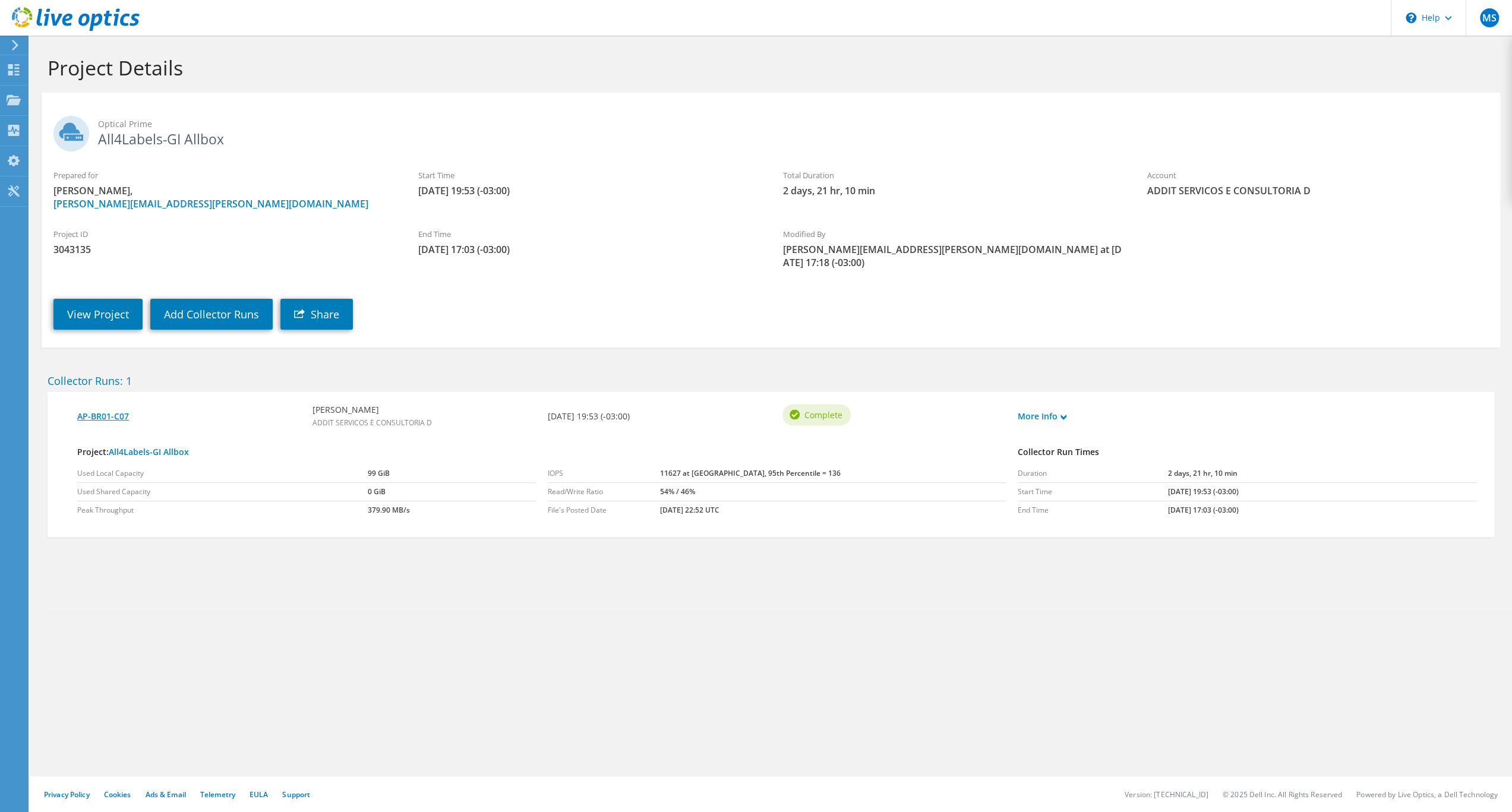
click at [104, 423] on link "AP-BR01-C07" at bounding box center [188, 416] width 224 height 13
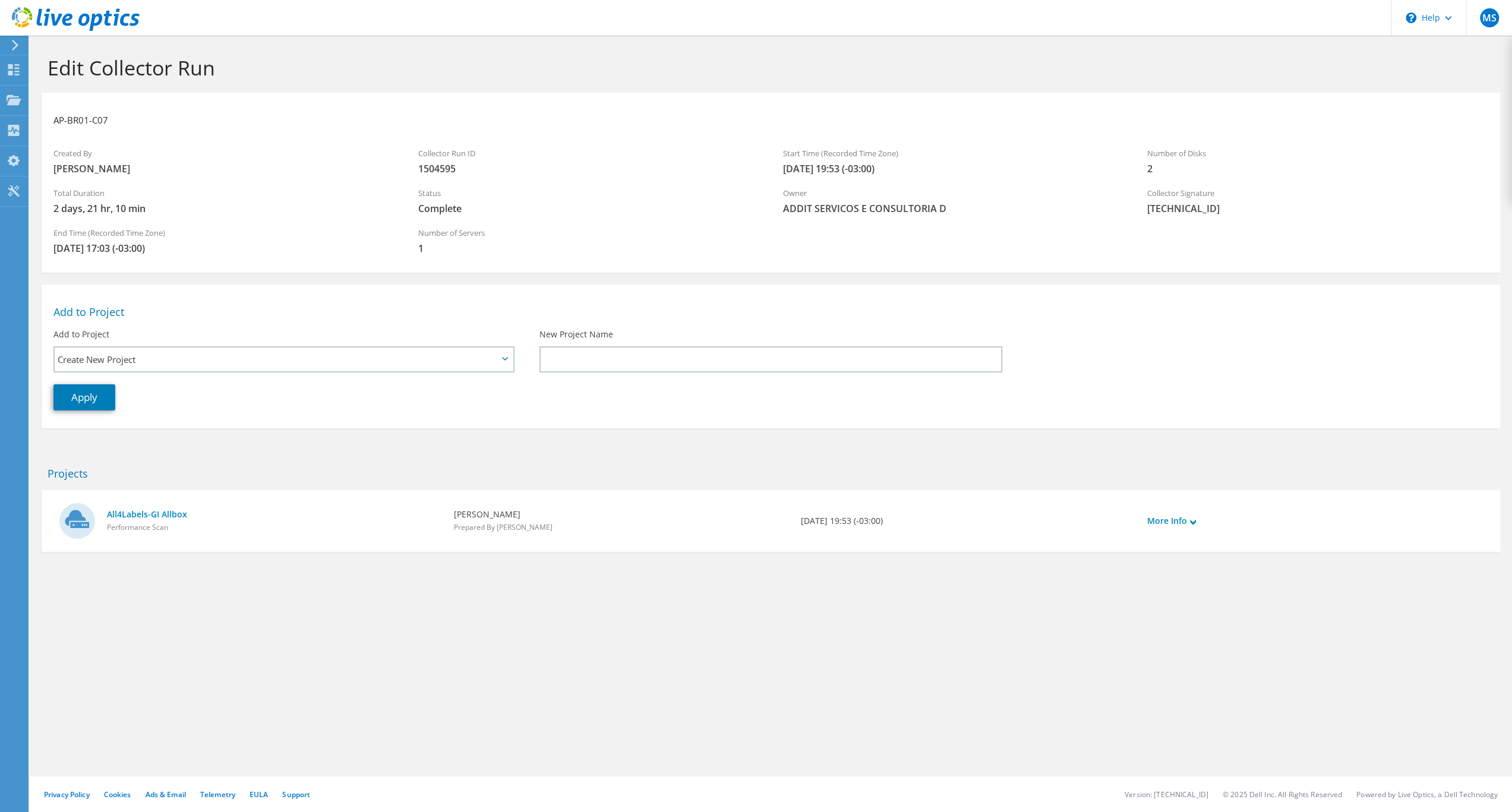
click at [13, 43] on use at bounding box center [14, 45] width 6 height 11
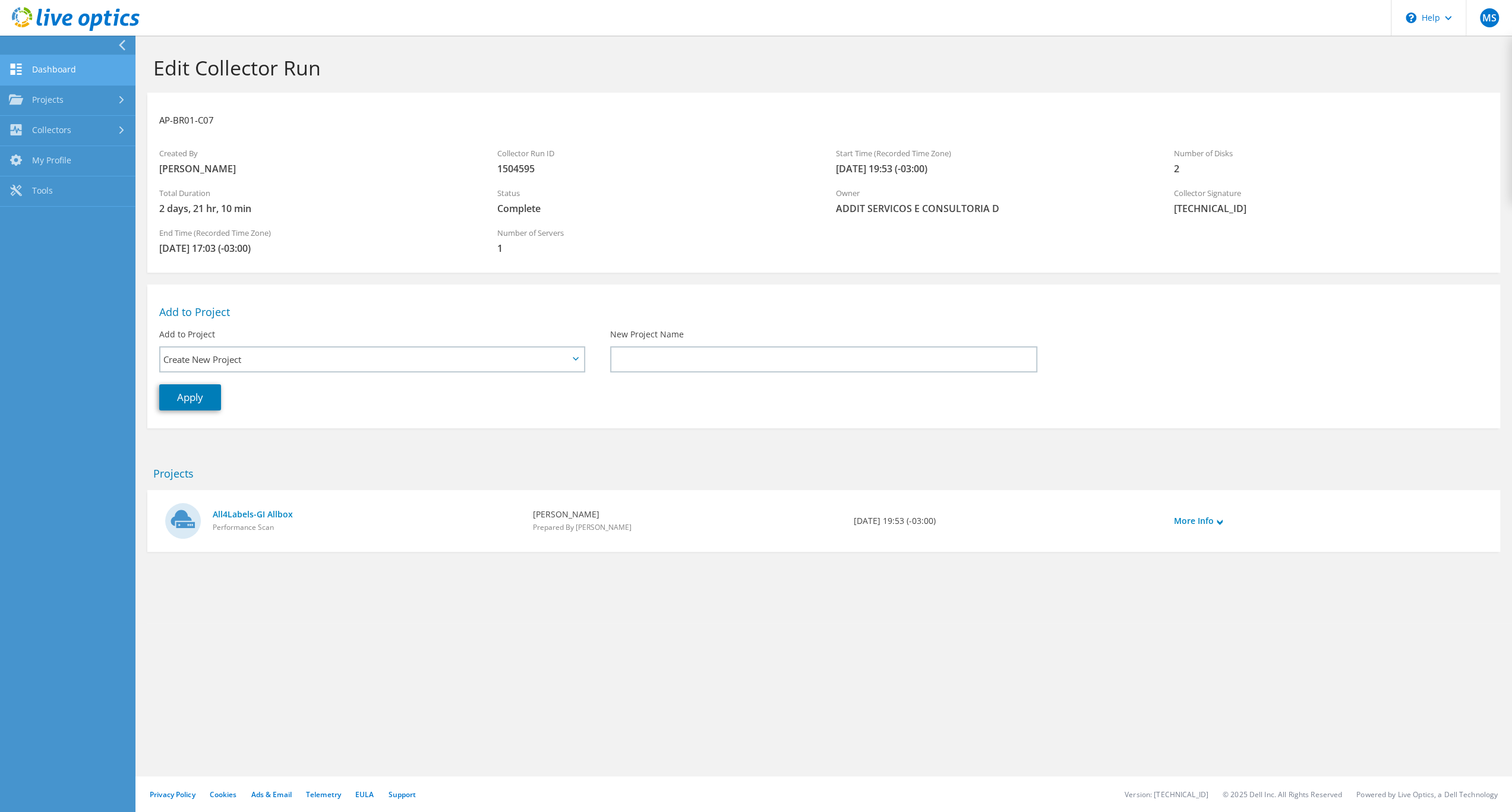
click at [45, 77] on link "Dashboard" at bounding box center [67, 71] width 135 height 30
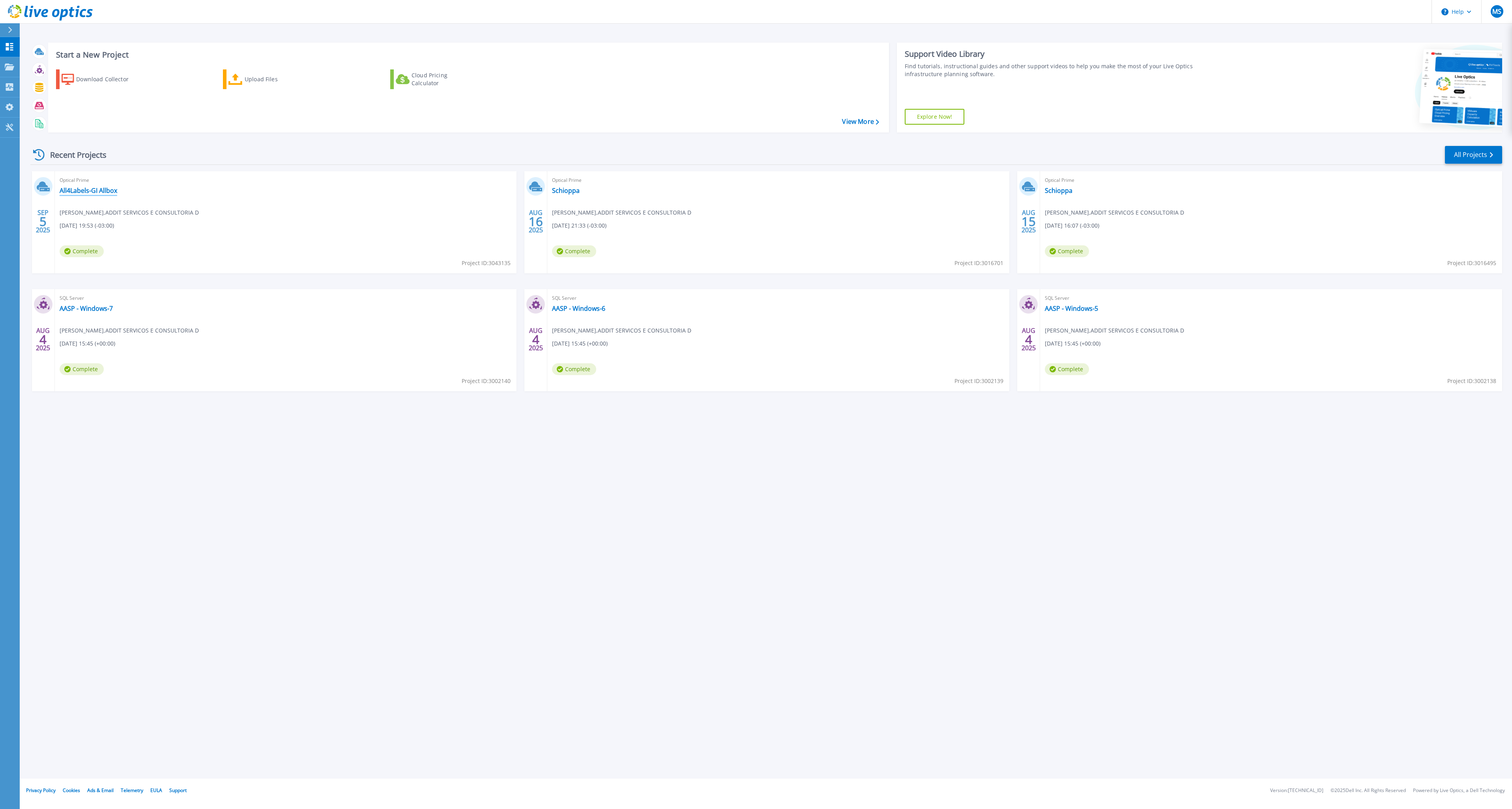
click at [100, 194] on link "All4Labels-GI Allbox" at bounding box center [89, 190] width 58 height 8
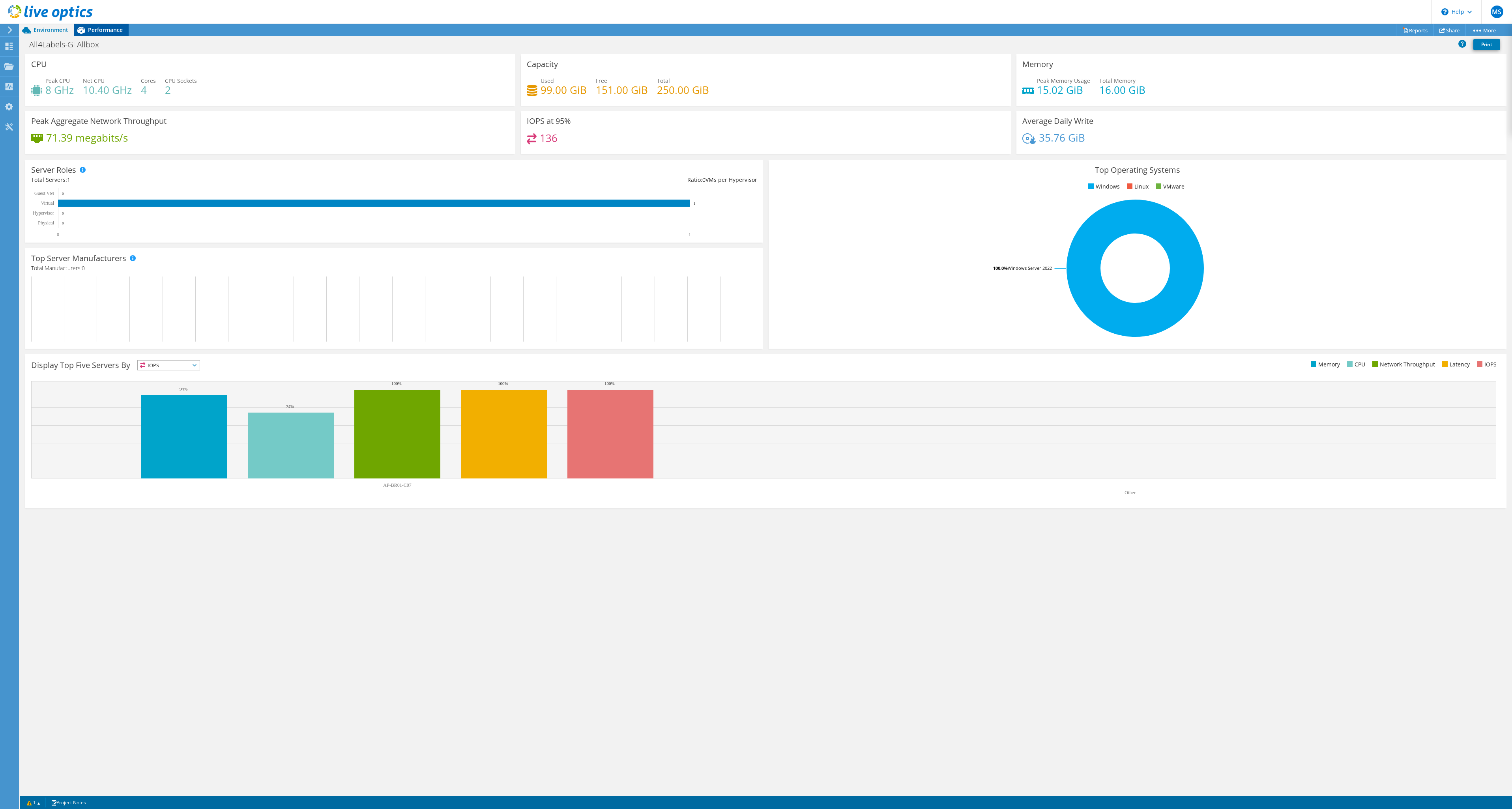
click at [99, 26] on div "Performance" at bounding box center [101, 30] width 55 height 13
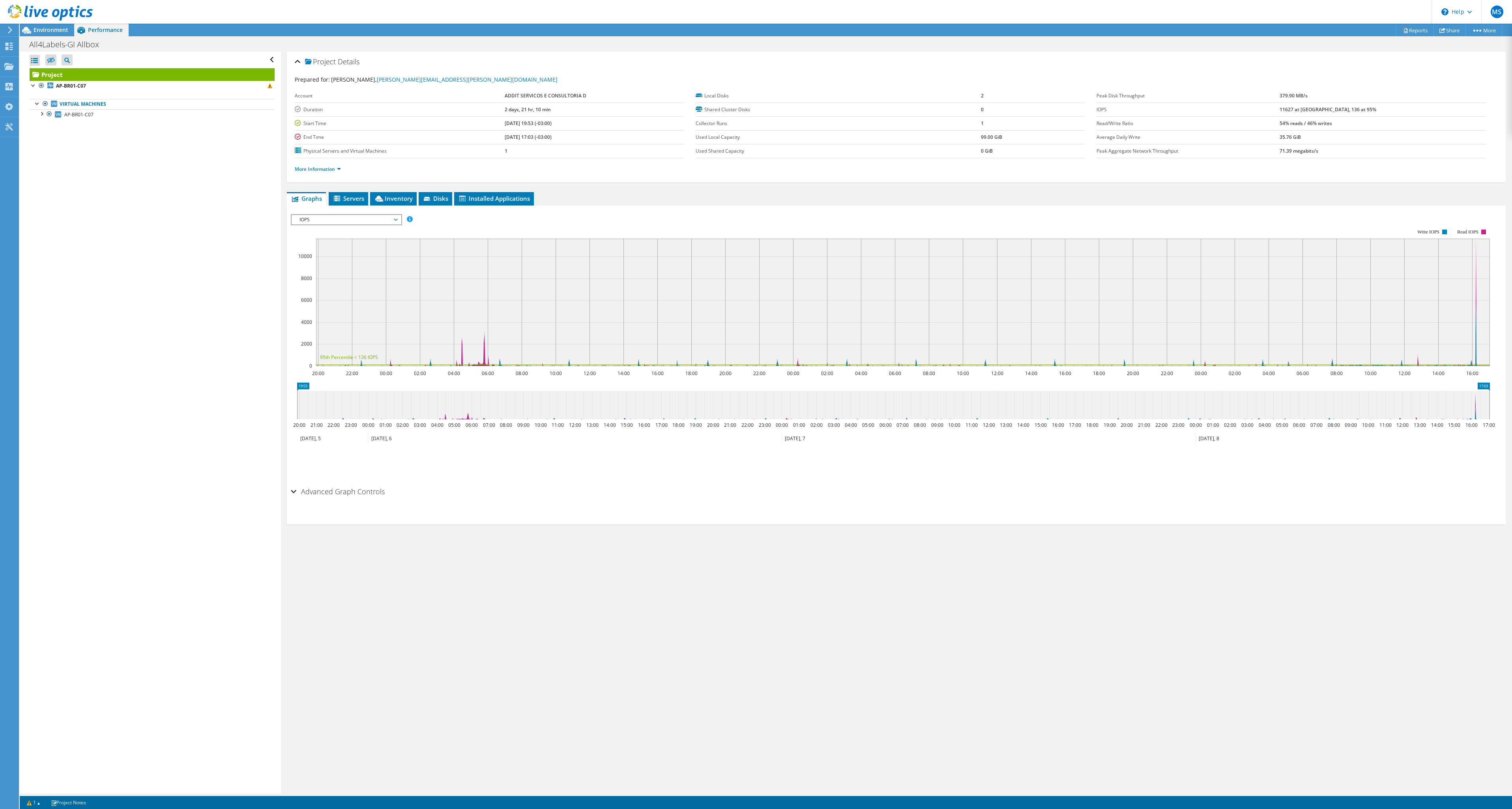
click at [361, 225] on span "IOPS" at bounding box center [346, 219] width 102 height 9
click at [359, 319] on li "All" at bounding box center [346, 314] width 109 height 9
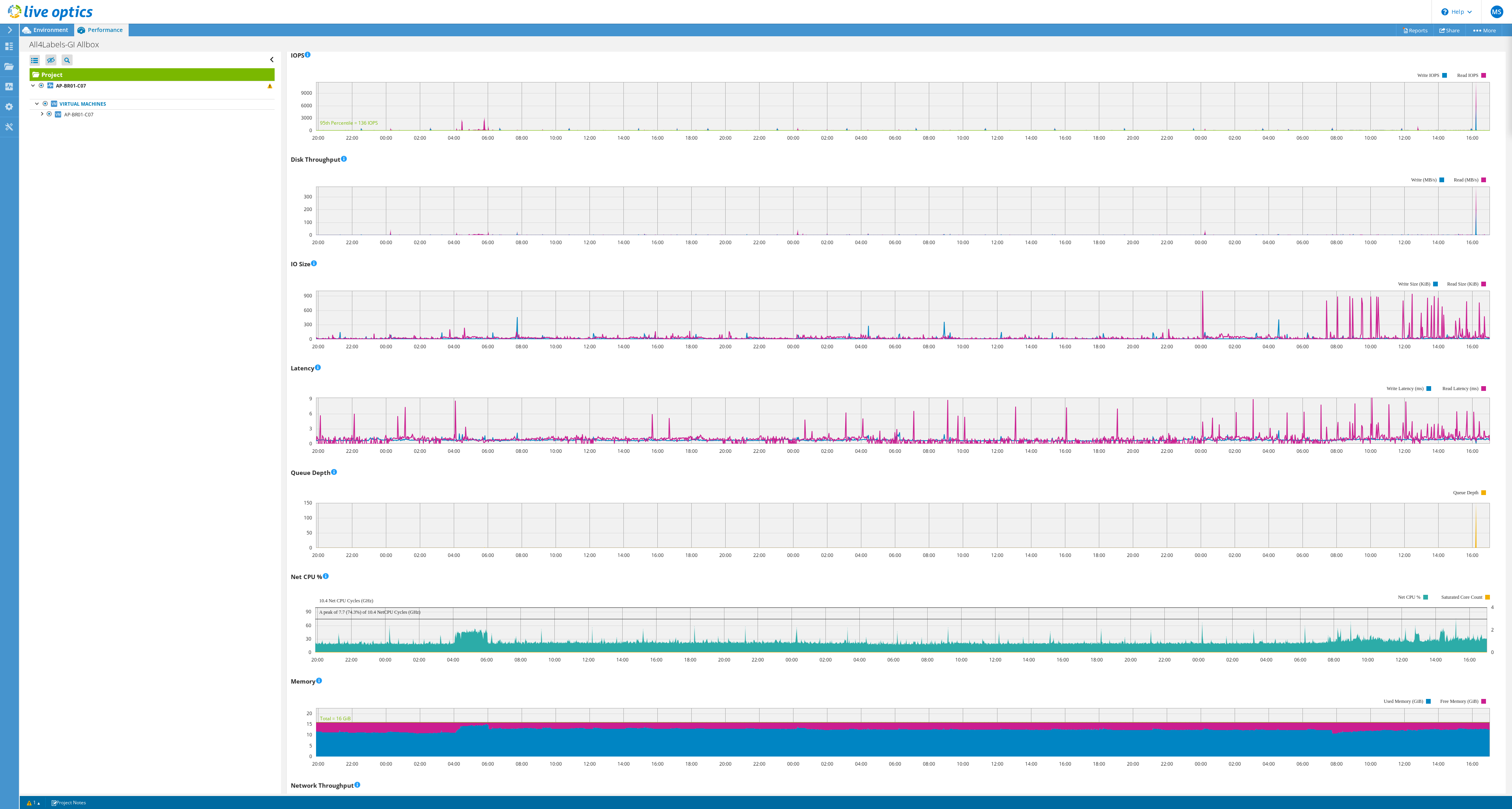
scroll to position [164, 0]
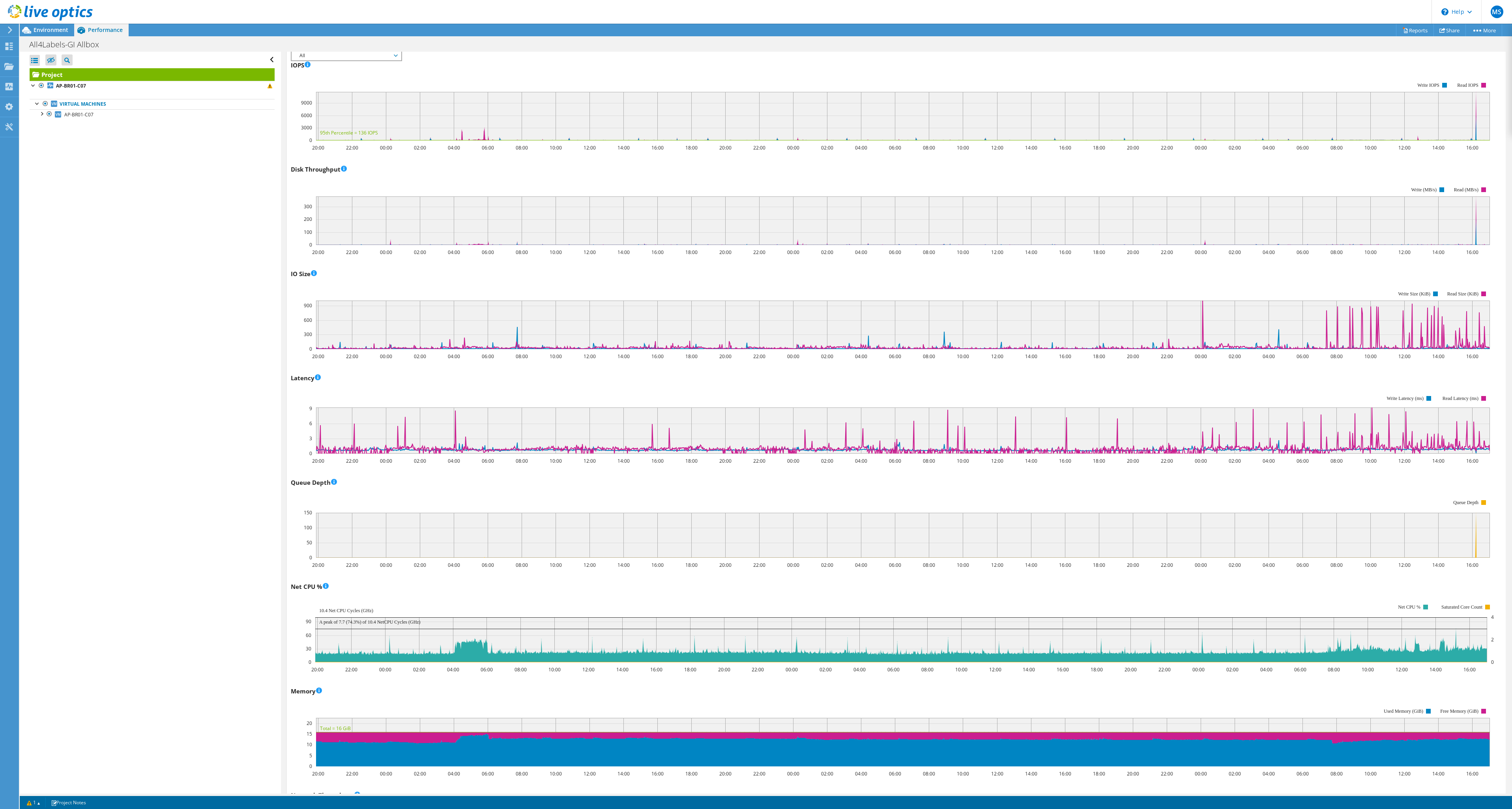
click at [188, 445] on div "Open All Close All Hide Excluded Nodes Project Tree Filter" at bounding box center [150, 422] width 261 height 742
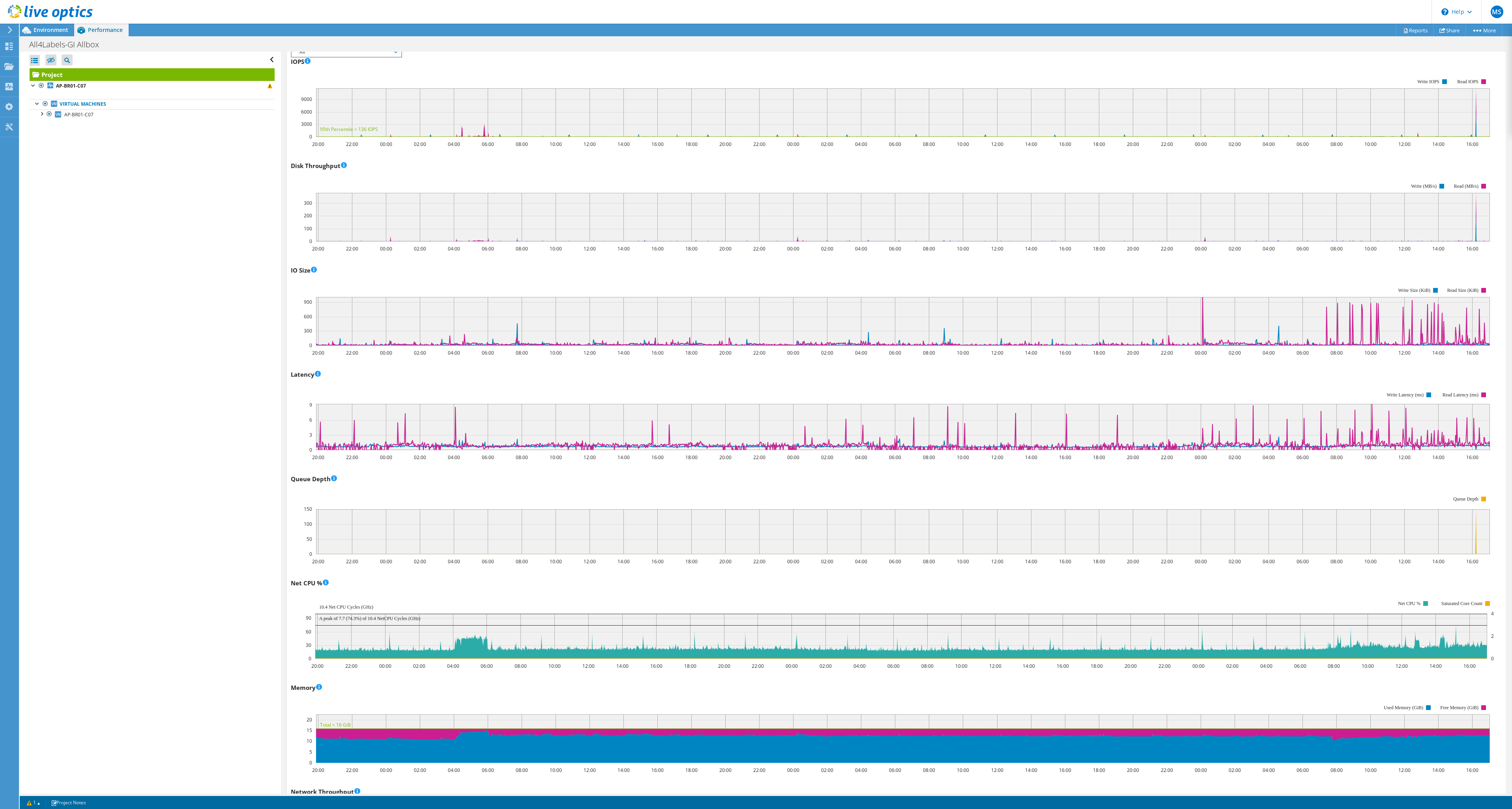
scroll to position [123, 0]
